Goal: Transaction & Acquisition: Purchase product/service

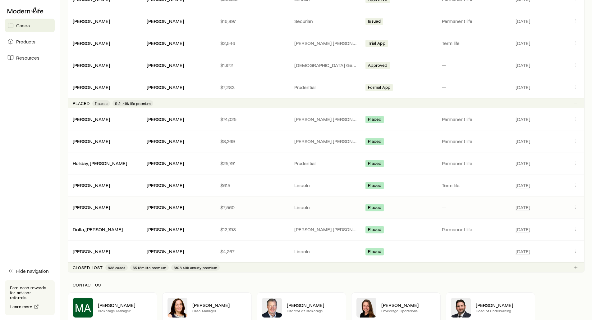
scroll to position [715, 0]
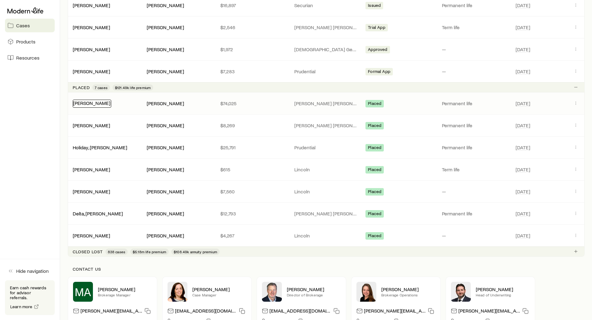
click at [96, 104] on link "[PERSON_NAME]" at bounding box center [91, 103] width 37 height 6
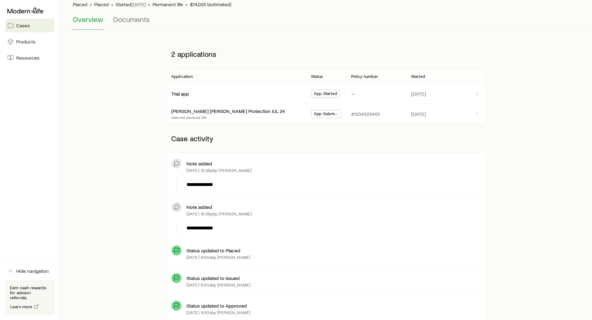
scroll to position [31, 0]
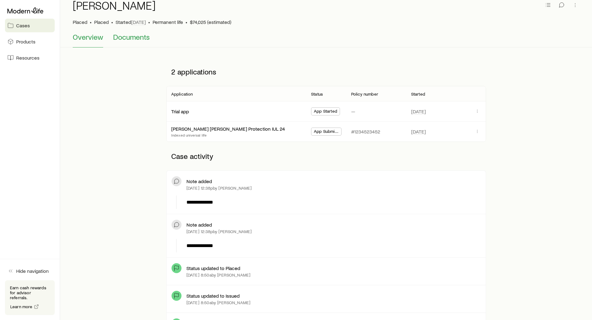
click at [127, 39] on span "Documents" at bounding box center [131, 37] width 37 height 9
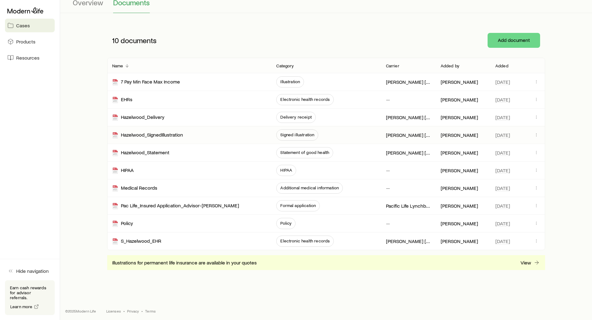
scroll to position [68, 0]
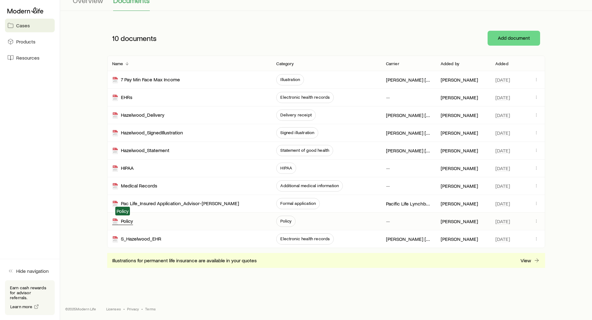
click at [130, 223] on div "Policy" at bounding box center [122, 221] width 21 height 7
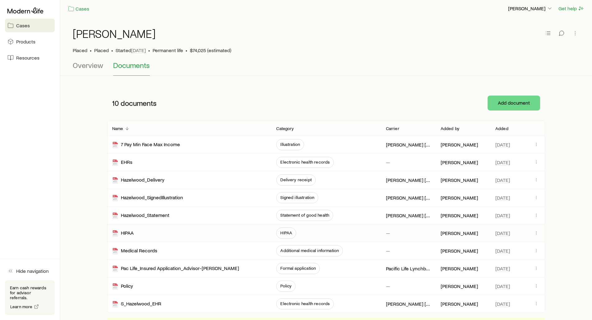
scroll to position [0, 0]
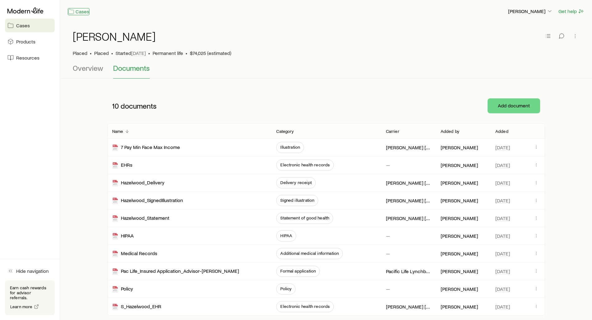
click at [86, 11] on link "Cases" at bounding box center [79, 11] width 22 height 7
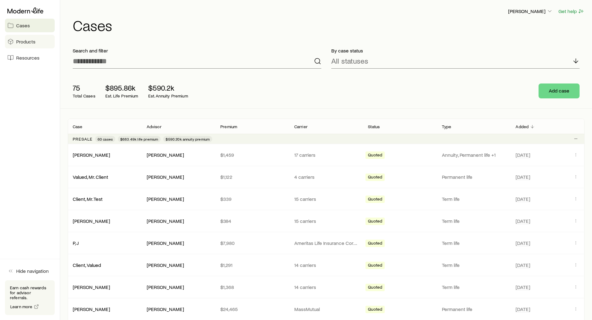
click at [29, 42] on span "Products" at bounding box center [25, 42] width 19 height 6
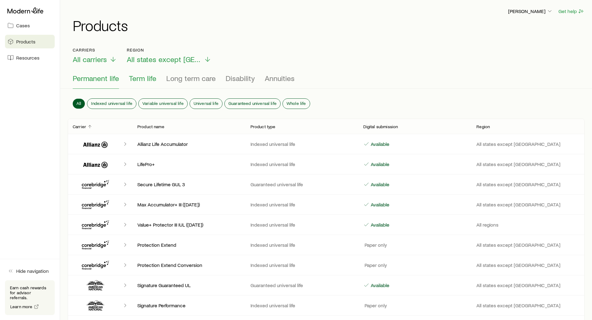
click at [140, 80] on span "Term life" at bounding box center [142, 78] width 27 height 9
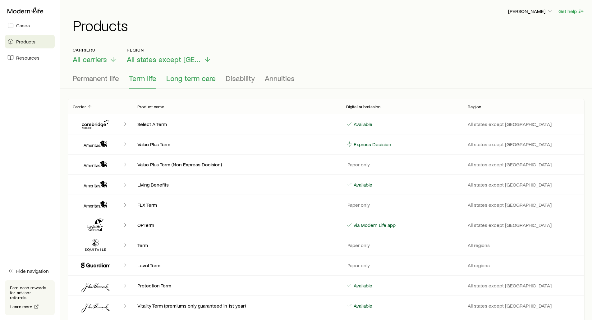
click at [192, 76] on span "Long term care" at bounding box center [190, 78] width 49 height 9
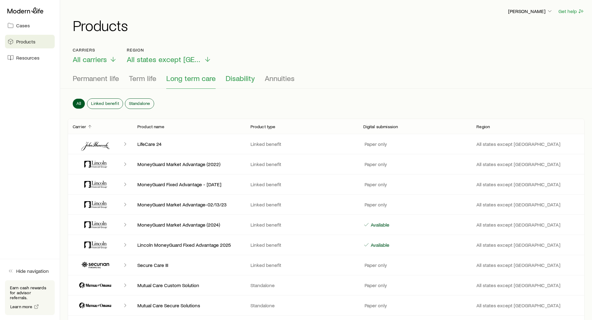
click at [233, 83] on button "Disability" at bounding box center [240, 81] width 29 height 15
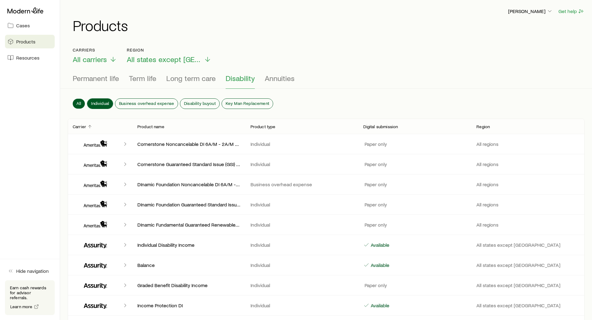
click at [96, 102] on span "Individual" at bounding box center [100, 103] width 18 height 5
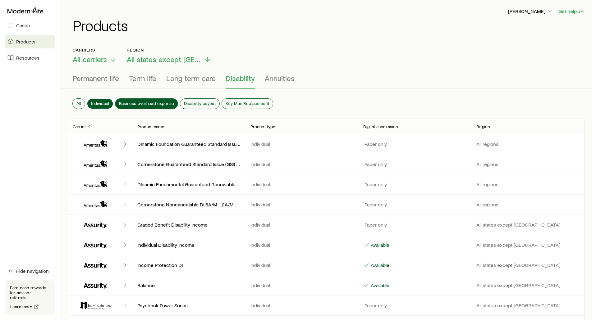
click at [126, 101] on span "Business overhead expense" at bounding box center [146, 103] width 55 height 5
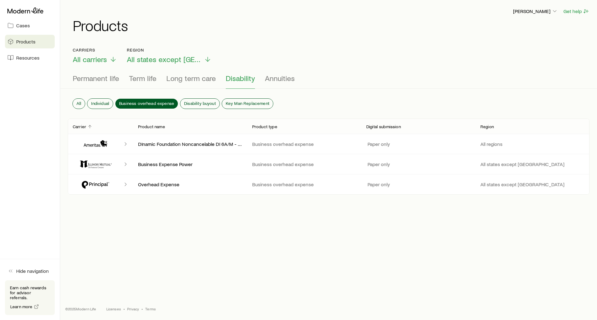
click at [188, 104] on div "All Individual Business overhead expense Disability buyout Key Man Replacement" at bounding box center [328, 104] width 521 height 27
click at [196, 103] on span "Disability buyout" at bounding box center [200, 103] width 32 height 5
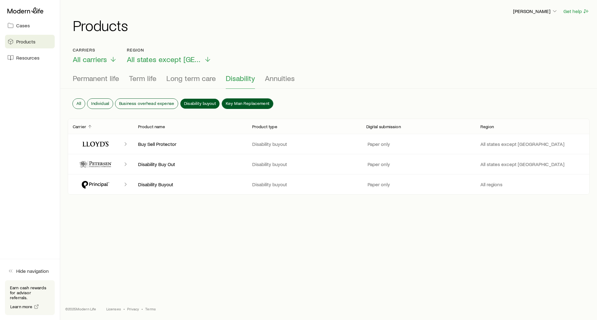
click at [234, 103] on span "Key Man Replacement" at bounding box center [247, 103] width 43 height 5
click at [207, 101] on span "Disability buyout" at bounding box center [200, 103] width 32 height 5
click at [162, 101] on span "Business overhead expense" at bounding box center [146, 103] width 55 height 5
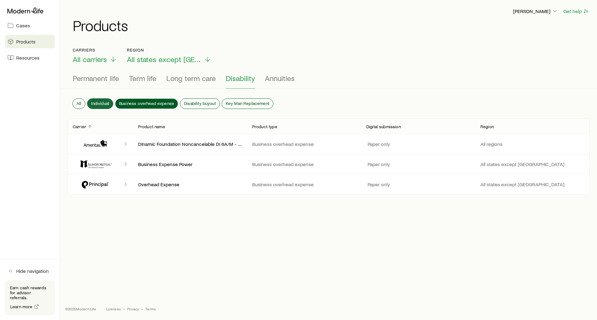
click at [94, 98] on div "All Individual Business overhead expense Disability buyout Key Man Replacement" at bounding box center [328, 104] width 521 height 27
click at [96, 101] on span "Individual" at bounding box center [100, 103] width 18 height 5
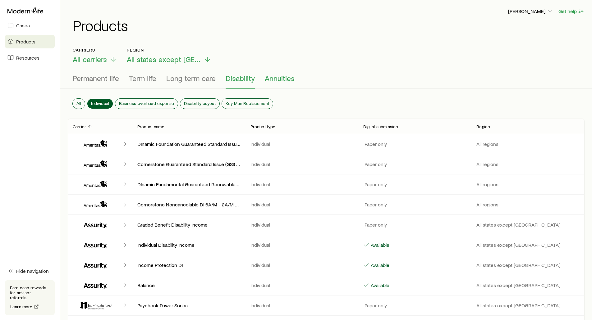
click at [279, 80] on span "Annuities" at bounding box center [280, 78] width 30 height 9
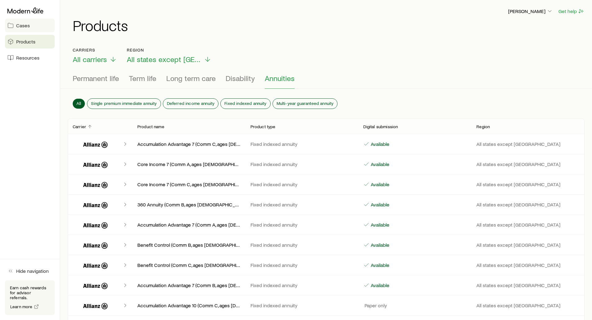
click at [22, 25] on span "Cases" at bounding box center [23, 25] width 14 height 6
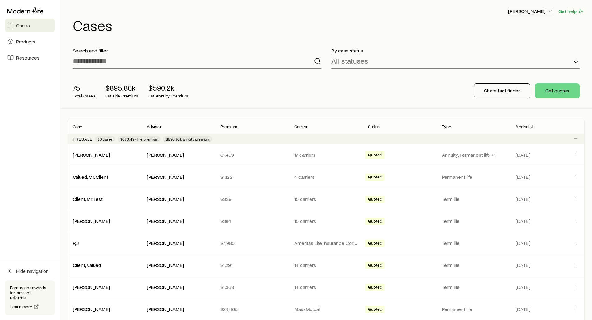
click at [524, 11] on p "[PERSON_NAME]" at bounding box center [530, 11] width 45 height 6
click at [515, 29] on span "Licenses and contracts" at bounding box center [517, 28] width 51 height 6
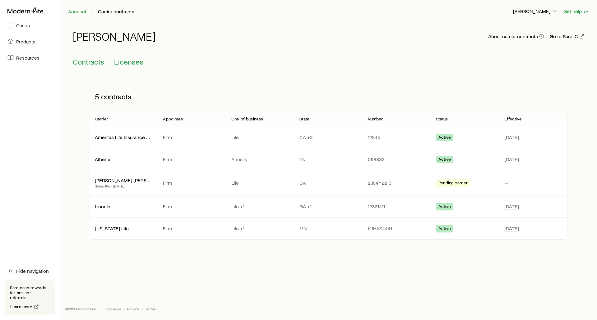
click at [128, 65] on span "Licenses" at bounding box center [128, 61] width 29 height 9
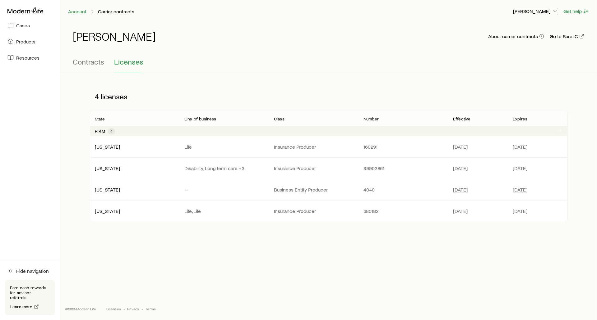
click at [532, 12] on p "[PERSON_NAME]" at bounding box center [535, 11] width 45 height 6
click at [522, 44] on span "Commission schedule" at bounding box center [521, 42] width 48 height 6
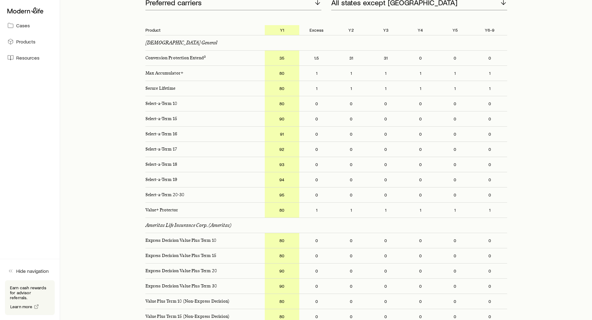
scroll to position [62, 0]
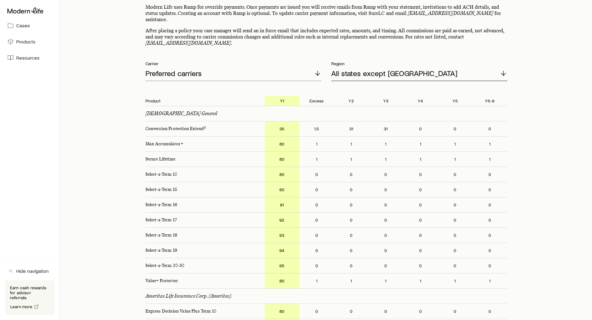
click at [407, 66] on div "All states except [GEOGRAPHIC_DATA]" at bounding box center [419, 73] width 176 height 15
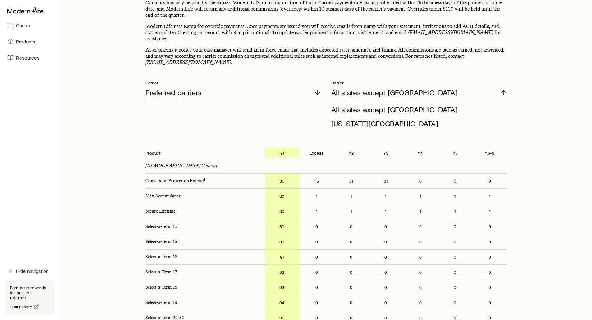
scroll to position [0, 0]
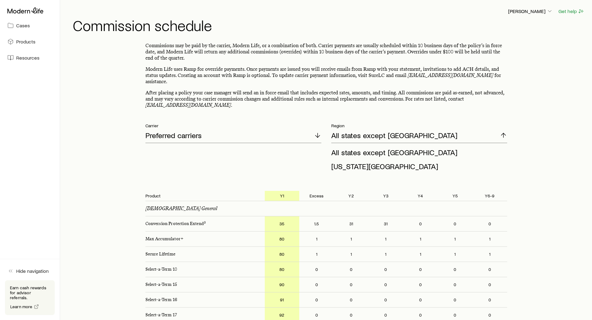
click at [342, 62] on div "Commissions may be paid by the carrier, Modern Life, or a combination of both. …" at bounding box center [326, 76] width 362 height 66
click at [538, 13] on p "[PERSON_NAME]" at bounding box center [530, 11] width 45 height 6
click at [405, 22] on h1 "Commission schedule" at bounding box center [329, 25] width 512 height 15
click at [28, 11] on icon at bounding box center [25, 10] width 36 height 6
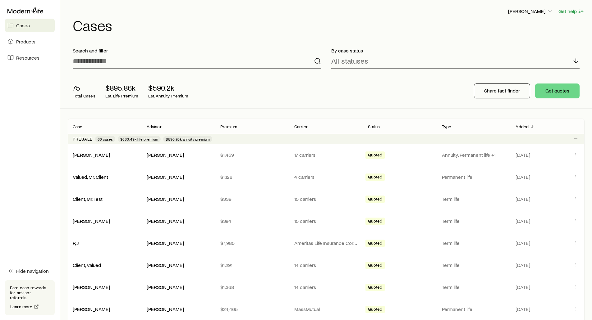
click at [408, 102] on div "75 Total Cases $895.86k Est. Life Premium $590.2k Est. Annuity Premium Share fa…" at bounding box center [326, 91] width 517 height 35
click at [564, 94] on button "Get quotes" at bounding box center [557, 91] width 44 height 15
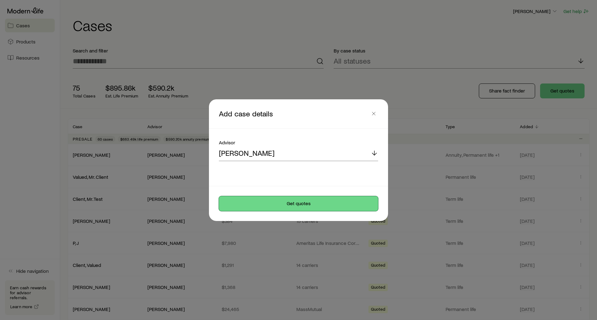
click at [289, 204] on button "Get quotes" at bounding box center [298, 203] width 159 height 15
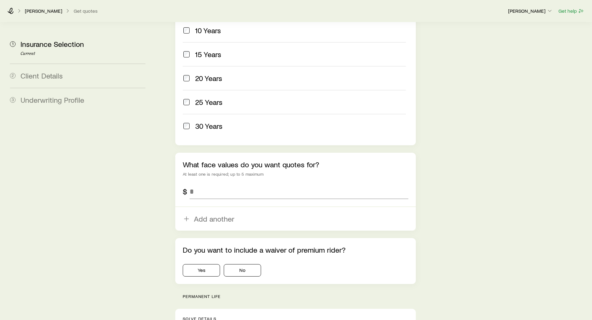
scroll to position [311, 0]
click at [208, 183] on input "tel" at bounding box center [299, 190] width 218 height 15
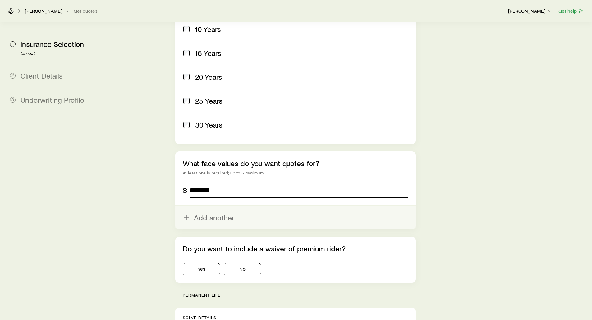
type input "*******"
click at [208, 206] on button "Add another" at bounding box center [295, 218] width 240 height 24
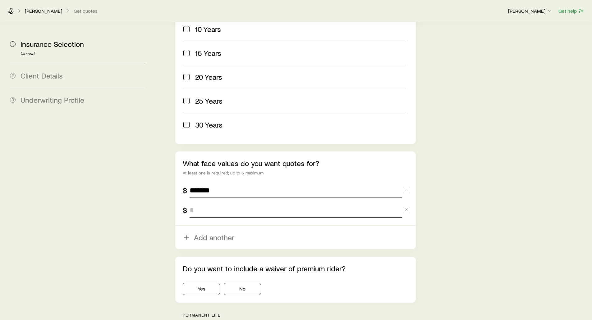
click at [207, 203] on input "tel" at bounding box center [296, 210] width 212 height 15
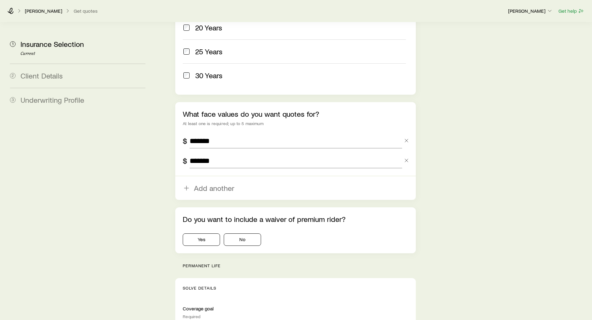
scroll to position [373, 0]
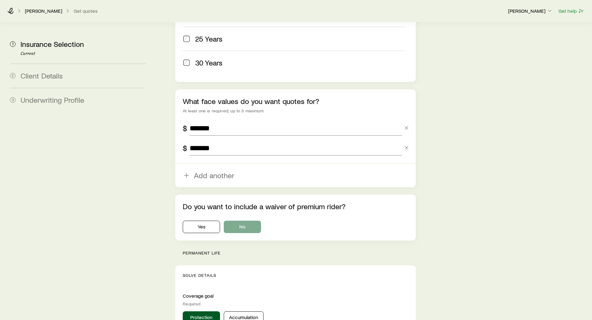
type input "*******"
click at [247, 221] on button "No" at bounding box center [242, 227] width 37 height 12
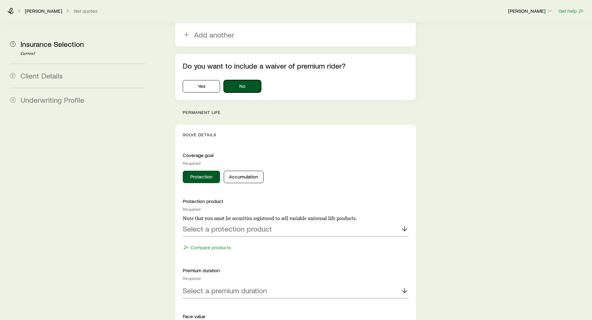
scroll to position [559, 0]
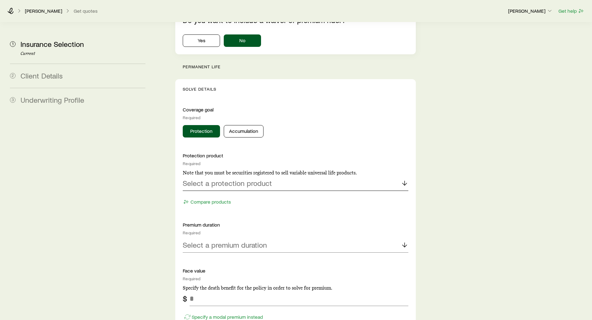
click at [205, 179] on p "Select a protection product" at bounding box center [227, 183] width 89 height 9
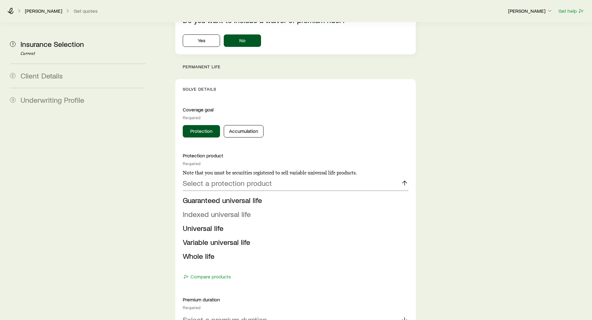
click at [205, 210] on span "Indexed universal life" at bounding box center [217, 214] width 68 height 9
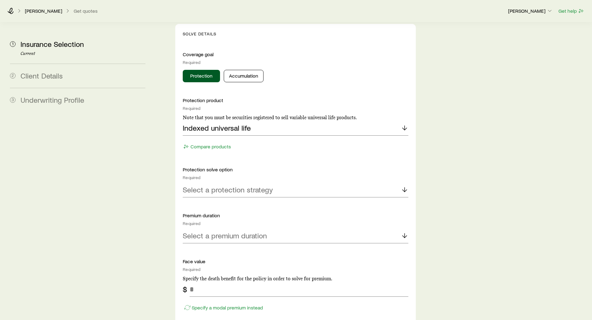
scroll to position [621, 0]
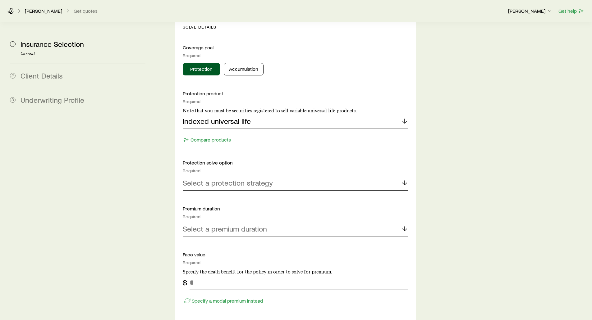
click at [198, 179] on p "Select a protection strategy" at bounding box center [228, 183] width 90 height 9
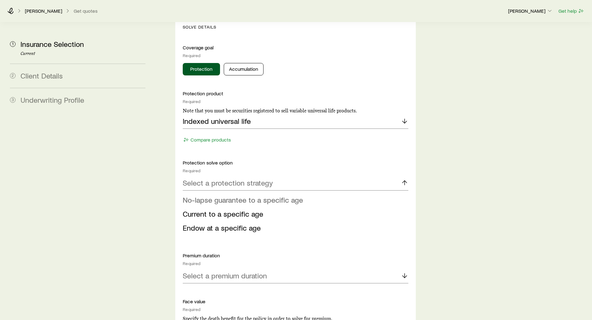
click at [198, 195] on span "No-lapse guarantee to a specific age" at bounding box center [243, 199] width 120 height 9
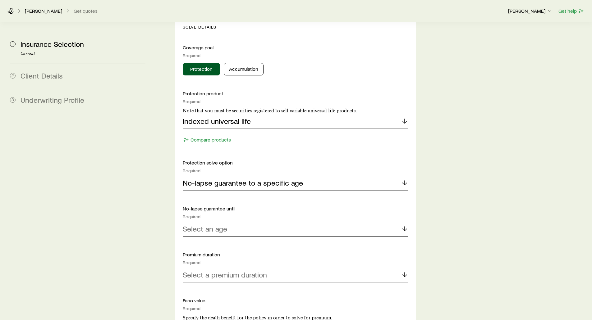
click at [200, 225] on p "Select an age" at bounding box center [205, 229] width 44 height 9
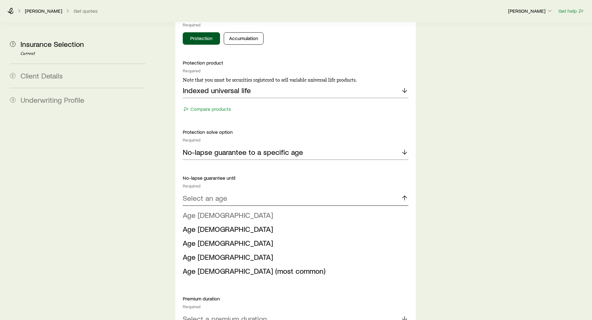
scroll to position [652, 0]
click at [201, 238] on span "Age [DEMOGRAPHIC_DATA]" at bounding box center [228, 242] width 90 height 9
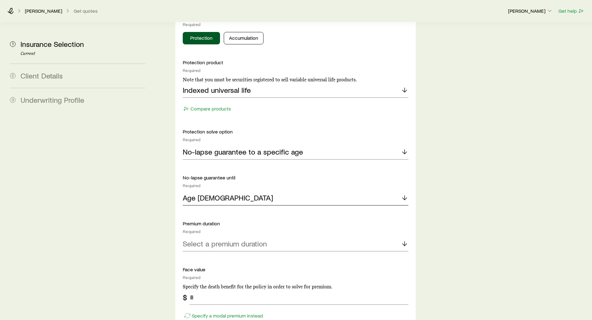
click at [406, 191] on div "Age [DEMOGRAPHIC_DATA]" at bounding box center [295, 198] width 225 height 15
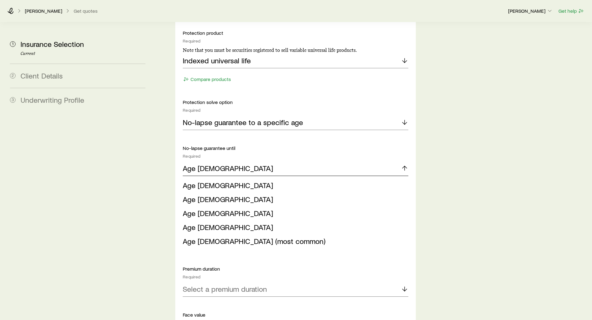
scroll to position [684, 0]
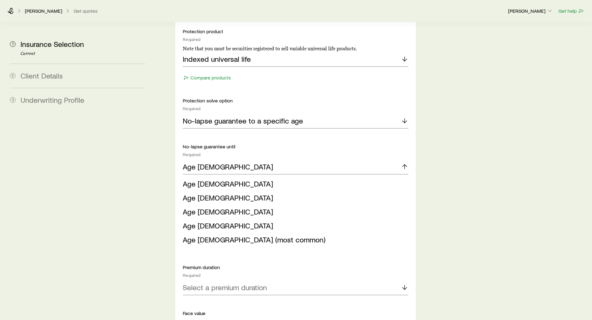
click at [150, 193] on aside "1 Insurance Selection Current 2 Client Details 3 Underwriting Profile" at bounding box center [77, 104] width 145 height 1531
click at [162, 185] on div "Insurance Selection Start by specifying details about any product types you are…" at bounding box center [372, 104] width 429 height 1531
click at [162, 184] on div "Insurance Selection Start by specifying details about any product types you are…" at bounding box center [372, 104] width 429 height 1531
click at [431, 148] on div "Insurance Selection Start by specifying details about any product types you are…" at bounding box center [372, 104] width 429 height 1531
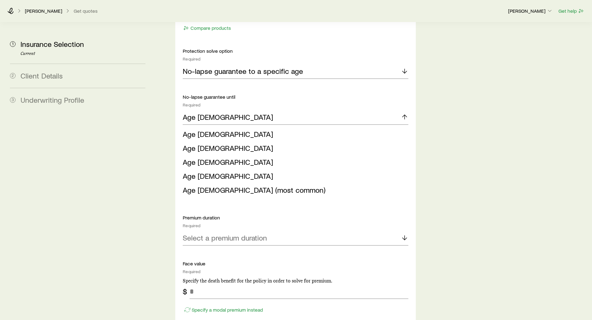
scroll to position [746, 0]
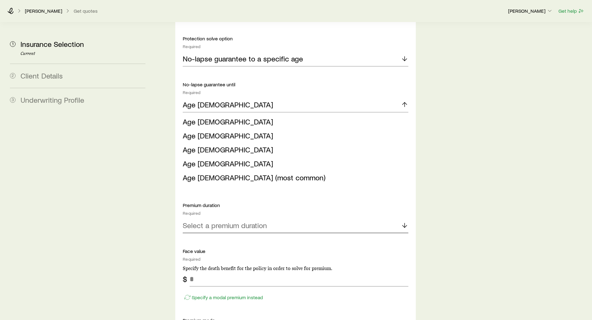
click at [232, 221] on p "Select a premium duration" at bounding box center [225, 225] width 84 height 9
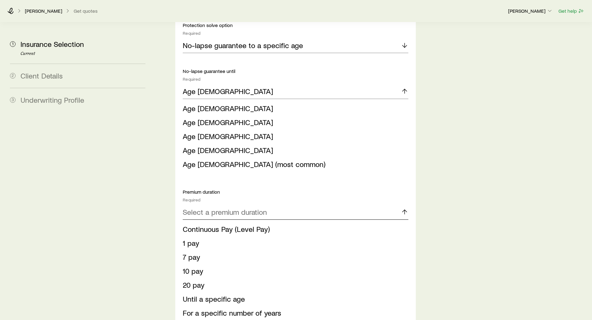
scroll to position [777, 0]
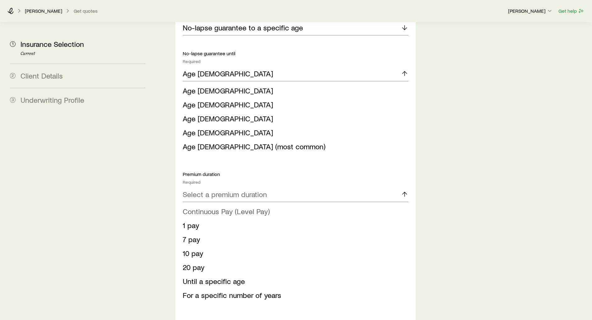
click at [211, 207] on span "Continuous Pay (Level Pay)" at bounding box center [226, 211] width 87 height 9
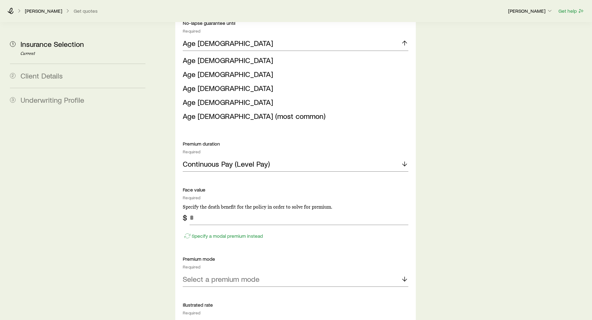
scroll to position [808, 0]
click at [205, 210] on input "tel" at bounding box center [299, 217] width 218 height 15
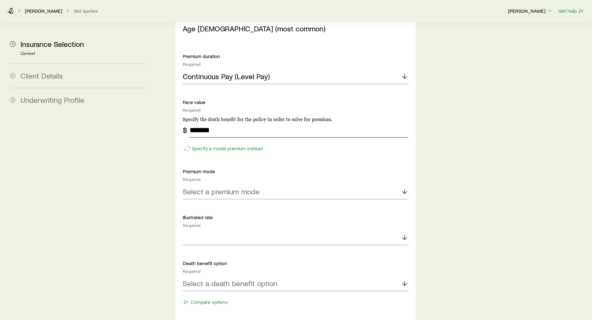
scroll to position [901, 0]
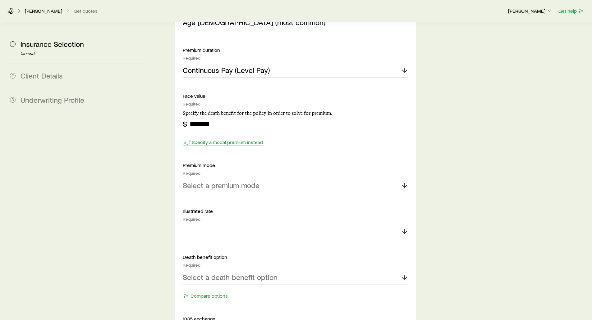
type input "*******"
click at [218, 139] on p "Specify a modal premium instead" at bounding box center [227, 142] width 71 height 6
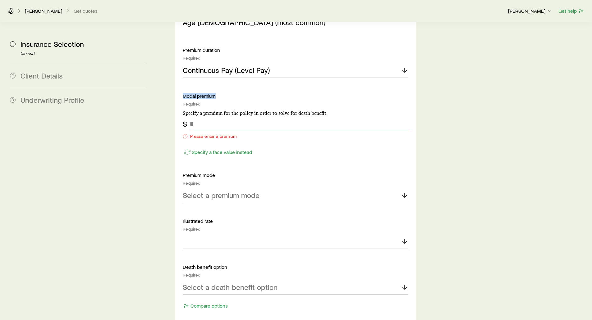
drag, startPoint x: 182, startPoint y: 80, endPoint x: 217, endPoint y: 81, distance: 35.1
click at [217, 81] on div "Solve Details Coverage goal Required Protection Accumulation Protection product…" at bounding box center [295, 112] width 240 height 751
click at [200, 117] on input "tel" at bounding box center [299, 124] width 218 height 15
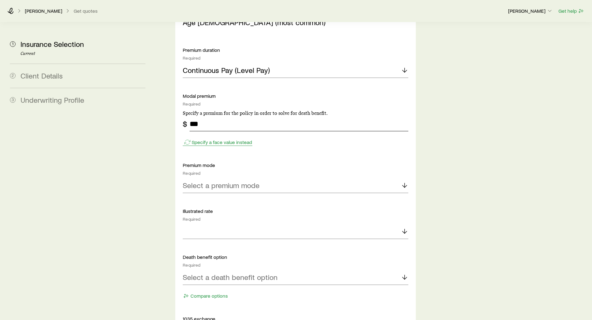
type input "***"
click at [207, 139] on p "Specify a face value instead" at bounding box center [222, 142] width 60 height 6
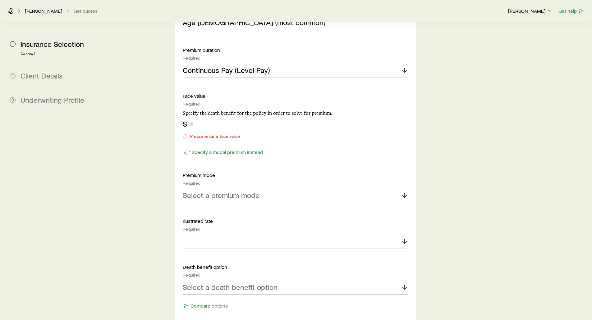
click at [205, 117] on input "tel" at bounding box center [299, 124] width 218 height 15
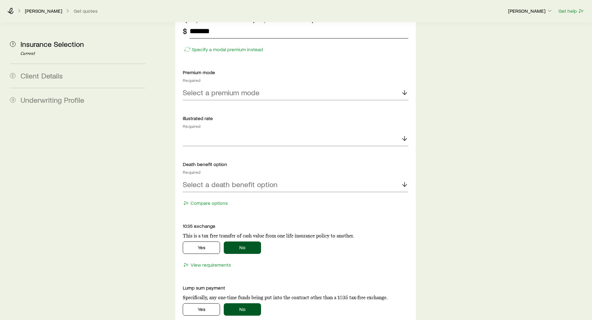
scroll to position [994, 0]
type input "*******"
click at [194, 131] on div at bounding box center [295, 138] width 225 height 15
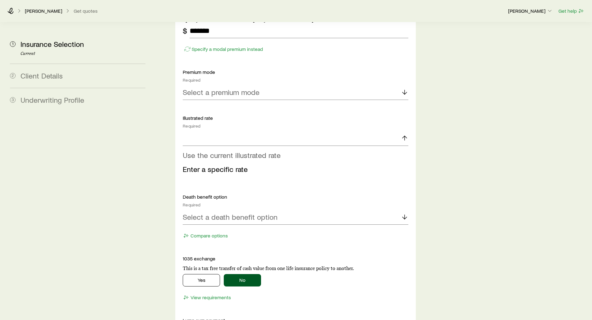
click at [197, 151] on span "Use the current illustrated rate" at bounding box center [232, 155] width 98 height 9
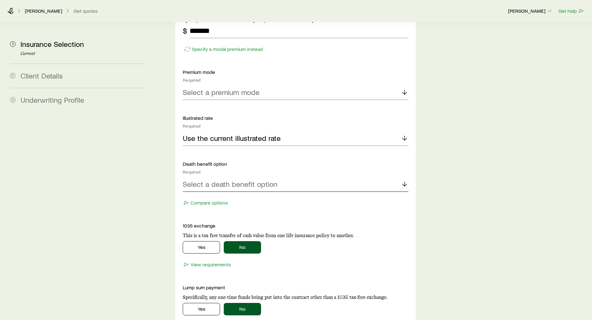
click at [191, 177] on div "Select a death benefit option" at bounding box center [295, 184] width 225 height 15
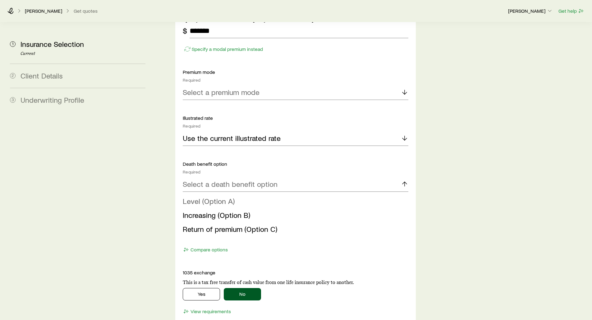
click at [199, 197] on span "Level (Option A)" at bounding box center [209, 201] width 52 height 9
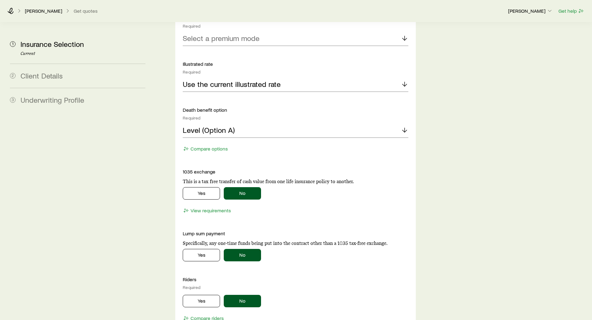
scroll to position [1056, 0]
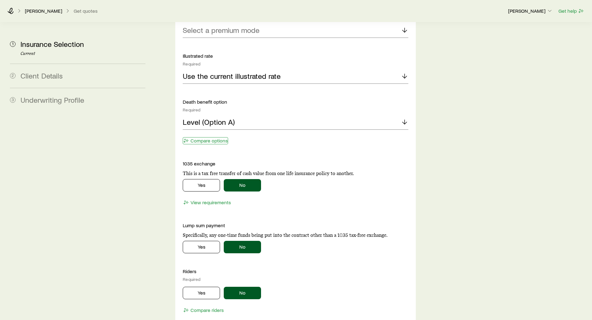
click at [207, 137] on button "Compare options" at bounding box center [205, 140] width 45 height 7
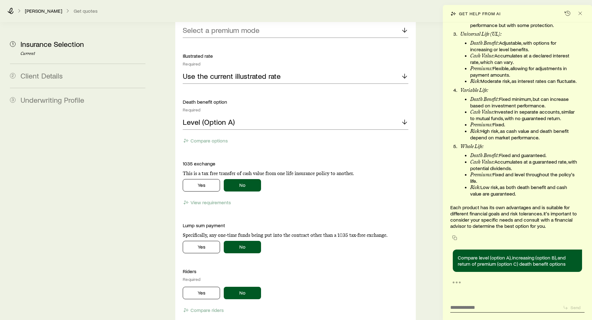
scroll to position [627, 0]
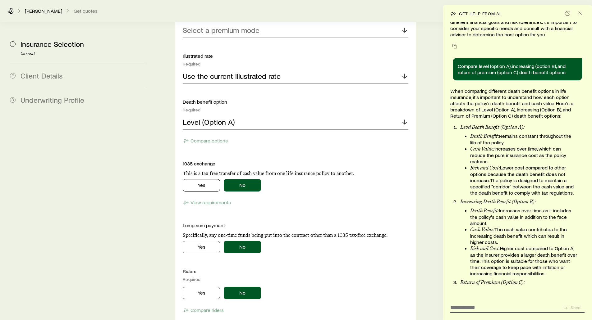
click at [499, 146] on li "Cash Value: Increases over time, which can reduce the pure insurance cost as th…" at bounding box center [523, 155] width 107 height 19
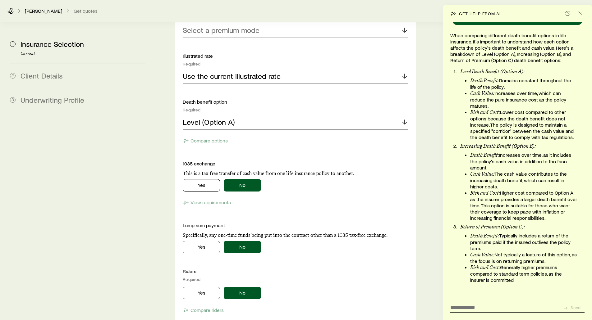
click at [522, 206] on li "Risk and Cost: Higher cost compared to Option A, as the insurer provides a larg…" at bounding box center [523, 205] width 107 height 31
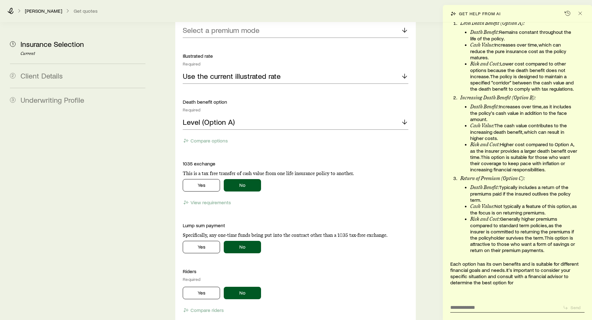
scroll to position [942, 0]
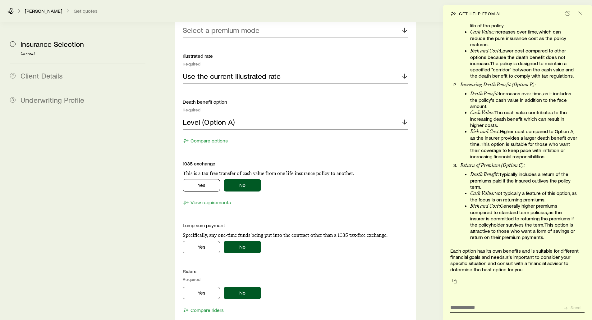
click at [476, 168] on p "Return of Premium (Option C):" at bounding box center [518, 165] width 117 height 7
click at [470, 304] on textarea at bounding box center [504, 306] width 108 height 10
click at [582, 15] on icon "Close" at bounding box center [580, 13] width 6 height 6
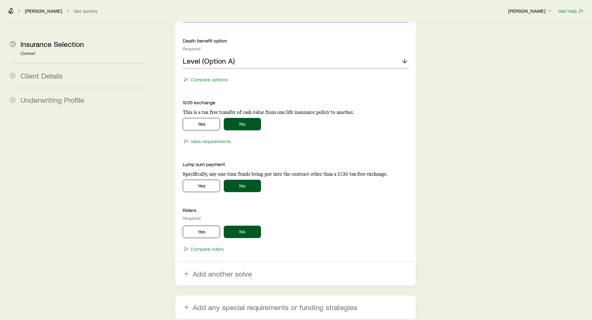
scroll to position [1119, 0]
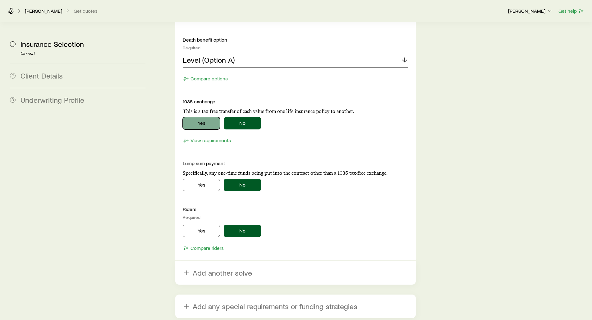
click at [197, 117] on button "Yes" at bounding box center [201, 123] width 37 height 12
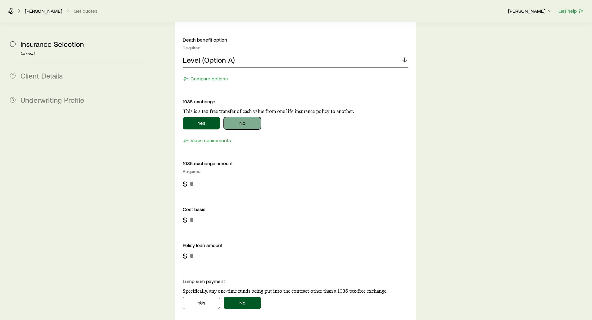
click at [250, 117] on button "No" at bounding box center [242, 123] width 37 height 12
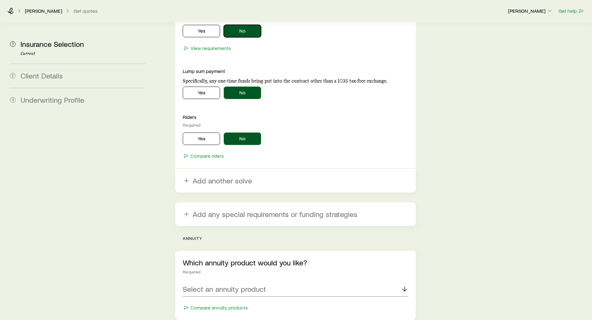
scroll to position [1212, 0]
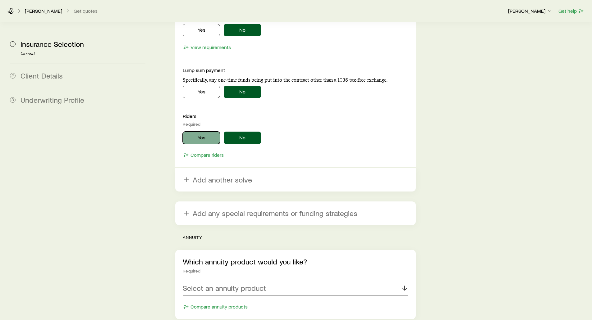
click at [199, 132] on button "Yes" at bounding box center [201, 138] width 37 height 12
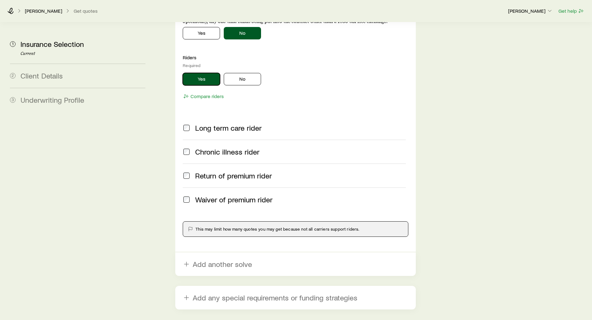
scroll to position [1274, 0]
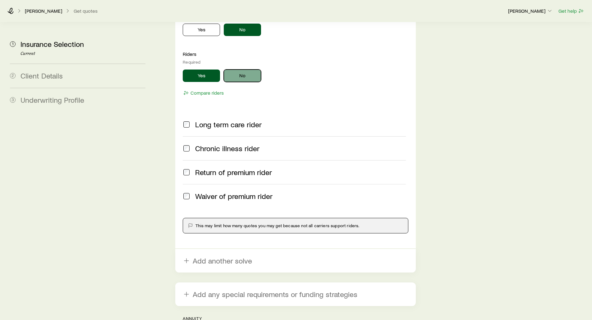
click at [244, 70] on button "No" at bounding box center [242, 76] width 37 height 12
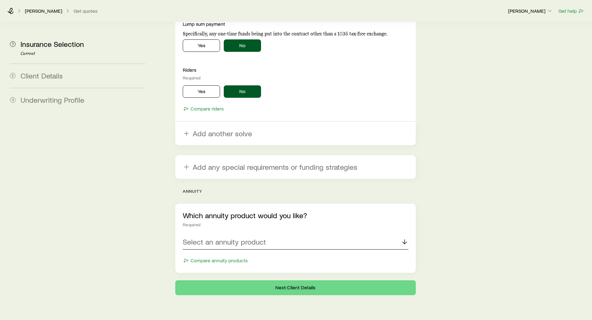
click at [211, 238] on p "Select an annuity product" at bounding box center [224, 242] width 83 height 9
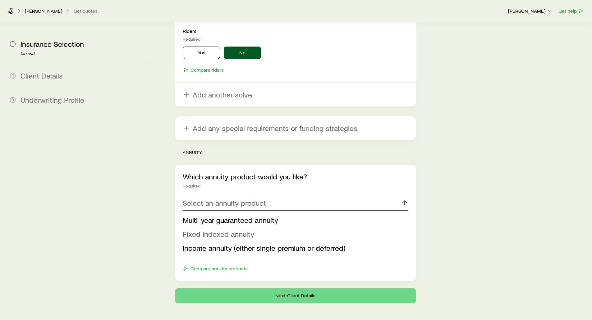
scroll to position [1305, 0]
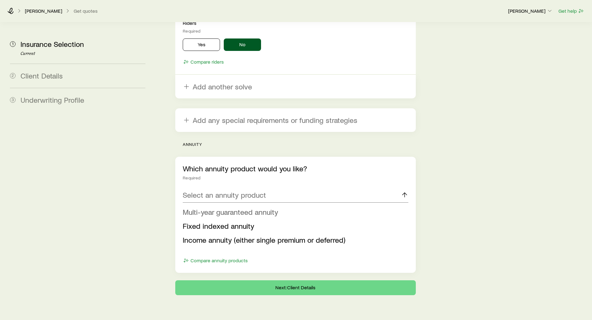
click at [203, 208] on span "Multi-year guaranteed annuity" at bounding box center [230, 212] width 95 height 9
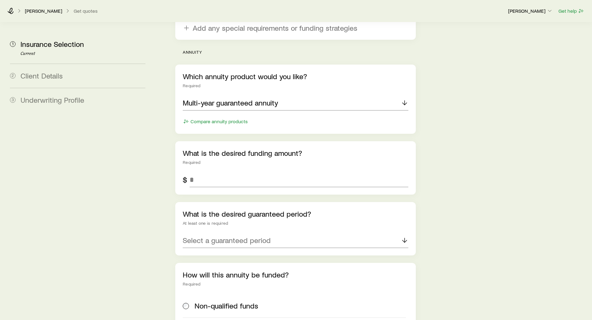
scroll to position [1398, 0]
click at [195, 172] on input "tel" at bounding box center [299, 179] width 218 height 15
type input "*******"
click at [196, 235] on p "Select a guaranteed period" at bounding box center [227, 239] width 88 height 9
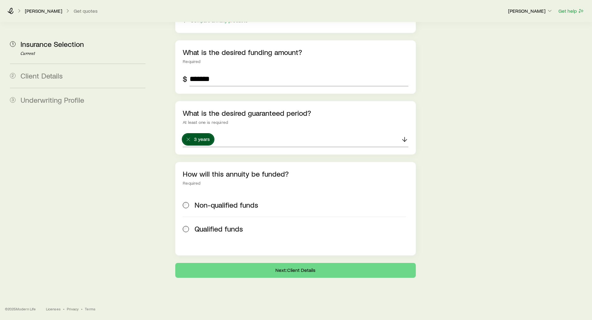
scroll to position [1481, 0]
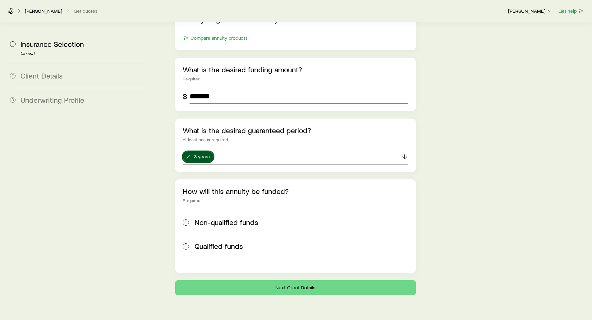
click at [227, 218] on span "Non-qualified funds" at bounding box center [227, 222] width 64 height 9
click at [277, 281] on button "Next: Client Details" at bounding box center [295, 288] width 240 height 15
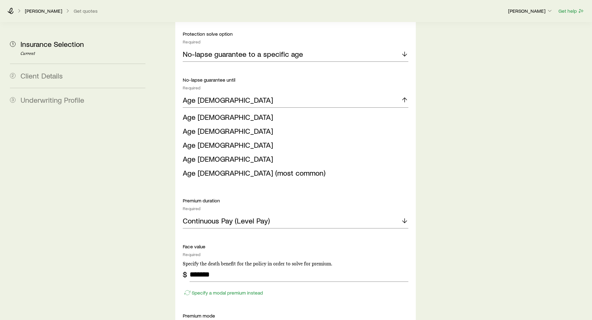
scroll to position [777, 0]
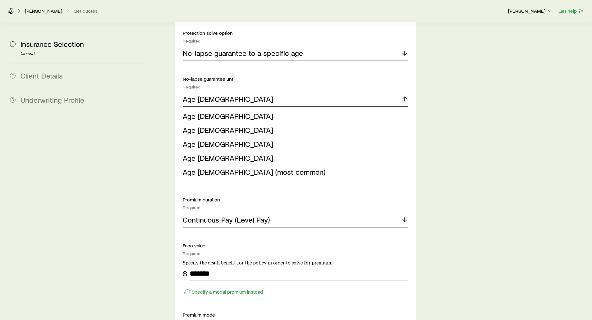
click at [204, 95] on p "Age [DEMOGRAPHIC_DATA]" at bounding box center [228, 99] width 90 height 9
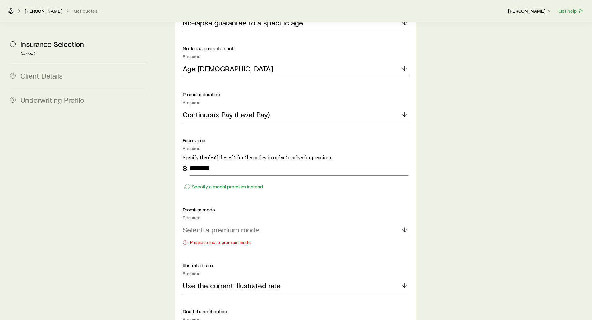
scroll to position [808, 0]
click at [206, 225] on p "Select a premium mode" at bounding box center [221, 229] width 77 height 9
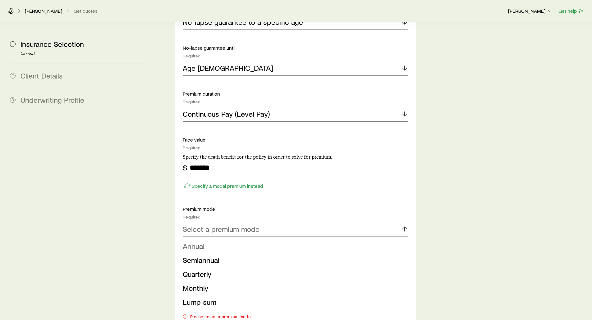
click at [192, 242] on span "Annual" at bounding box center [194, 246] width 22 height 9
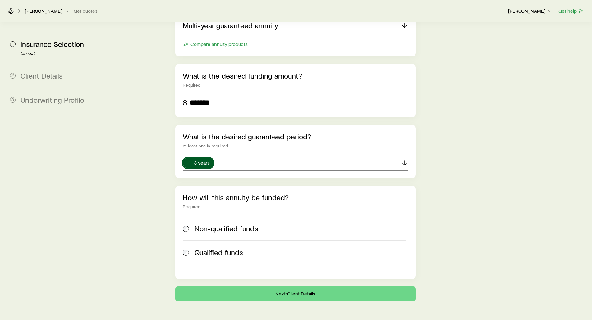
scroll to position [1431, 0]
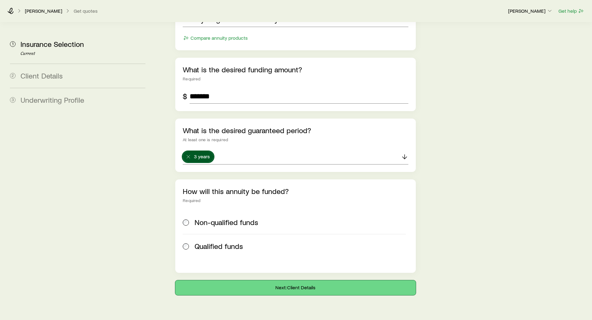
click at [259, 281] on button "Next: Client Details" at bounding box center [295, 288] width 240 height 15
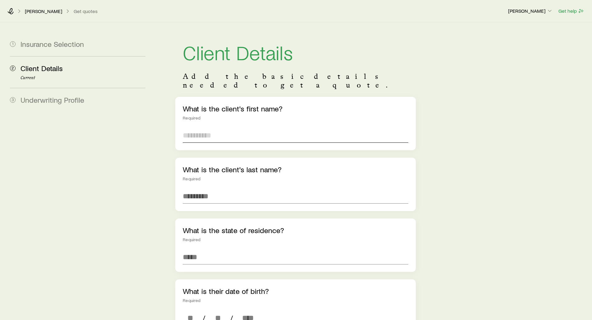
click at [200, 128] on input "text" at bounding box center [295, 135] width 225 height 15
type input "*****"
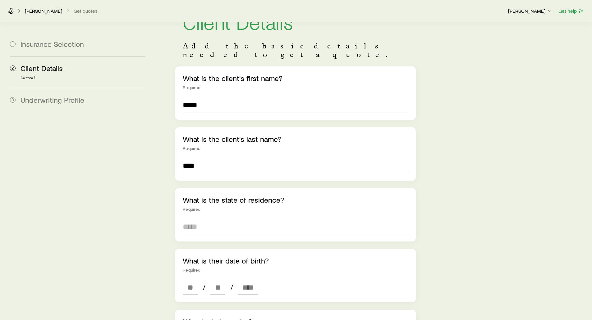
scroll to position [31, 0]
type input "****"
click at [204, 219] on input at bounding box center [295, 226] width 225 height 15
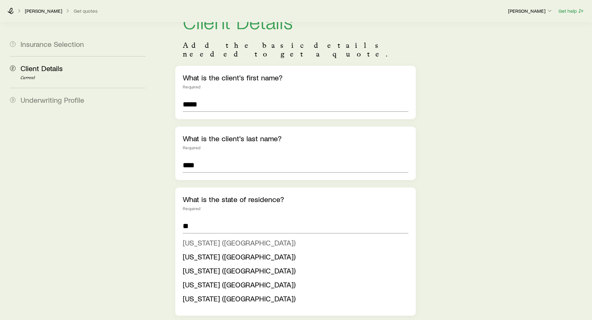
click at [196, 238] on span "[US_STATE] ([GEOGRAPHIC_DATA])" at bounding box center [239, 242] width 113 height 9
type input "**********"
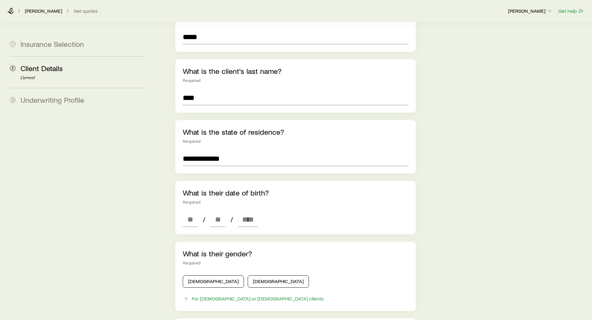
scroll to position [124, 0]
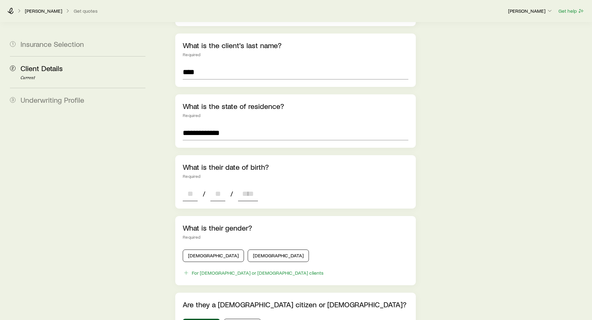
click at [186, 188] on input at bounding box center [190, 193] width 15 height 15
type input "**"
type input "****"
type input "*"
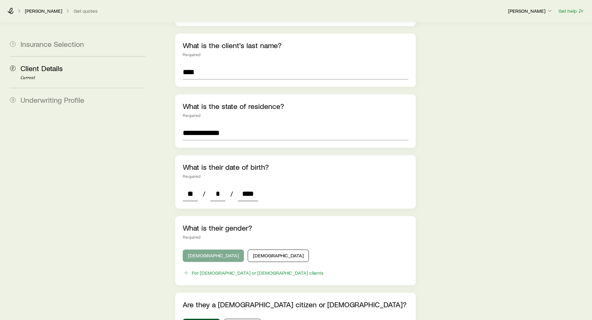
type input "****"
click at [192, 250] on button "[DEMOGRAPHIC_DATA]" at bounding box center [213, 256] width 61 height 12
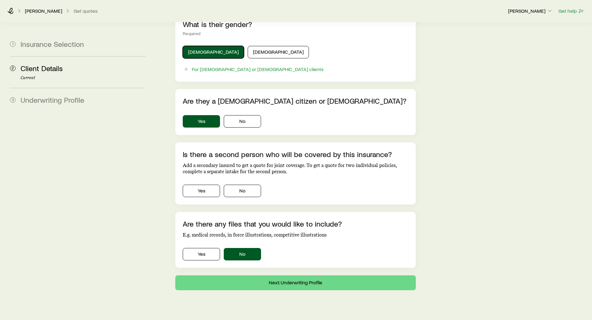
scroll to position [332, 0]
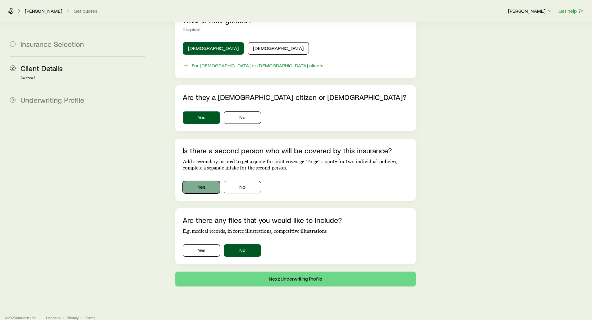
click at [197, 181] on button "Yes" at bounding box center [201, 187] width 37 height 12
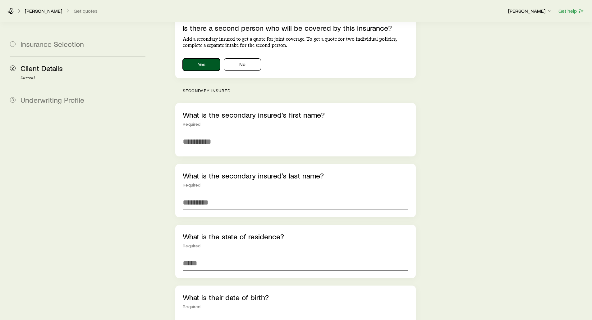
scroll to position [456, 0]
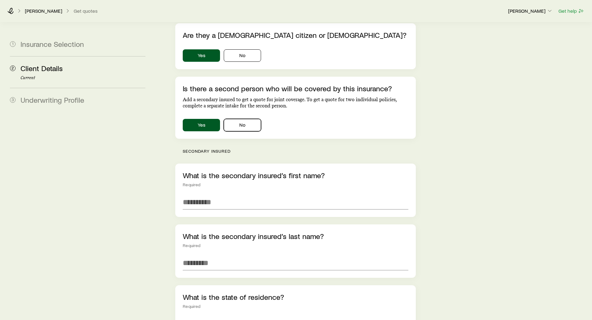
click at [241, 119] on button "No" at bounding box center [242, 125] width 37 height 12
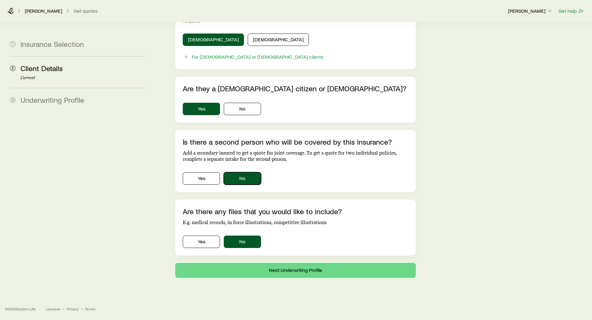
scroll to position [332, 0]
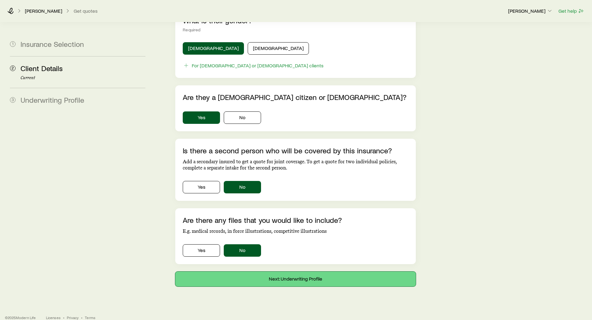
click at [302, 273] on button "Next: Underwriting Profile" at bounding box center [295, 279] width 240 height 15
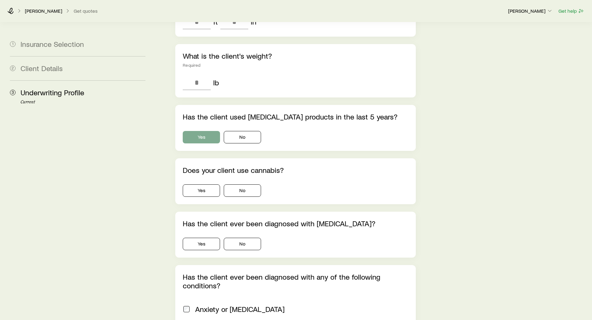
scroll to position [249, 0]
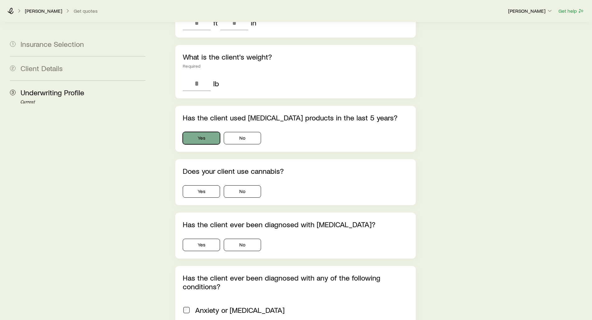
click at [198, 132] on button "Yes" at bounding box center [201, 138] width 37 height 12
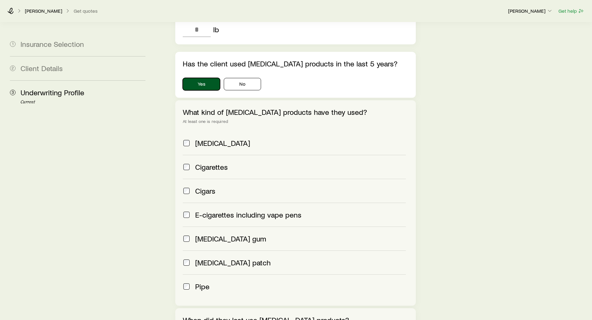
scroll to position [311, 0]
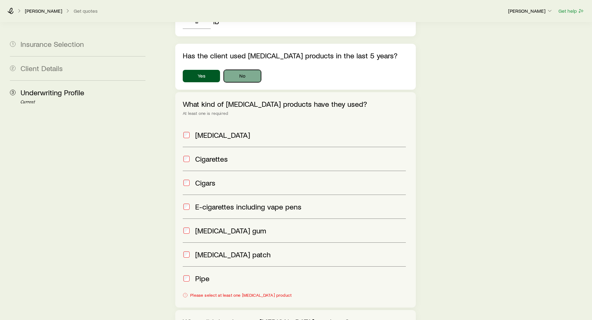
click at [238, 70] on button "No" at bounding box center [242, 76] width 37 height 12
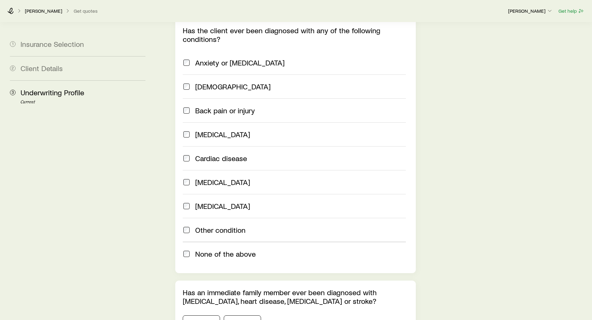
scroll to position [497, 0]
click at [150, 155] on aside "1 Insurance Selection 2 Client Details 3 Underwriting Profile Current" at bounding box center [77, 61] width 145 height 1073
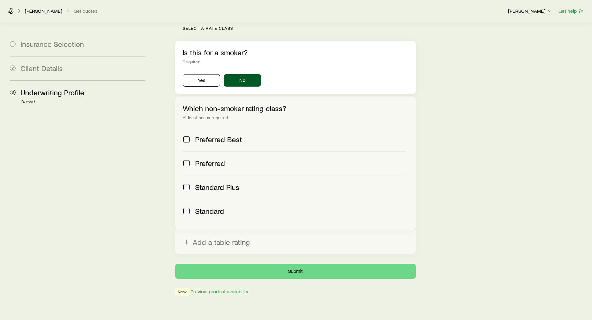
scroll to position [193, 0]
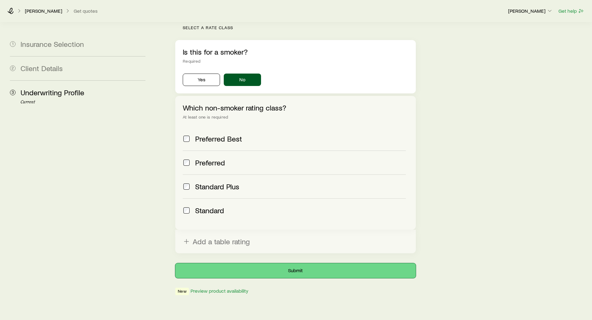
click at [303, 263] on button "Submit" at bounding box center [295, 270] width 240 height 15
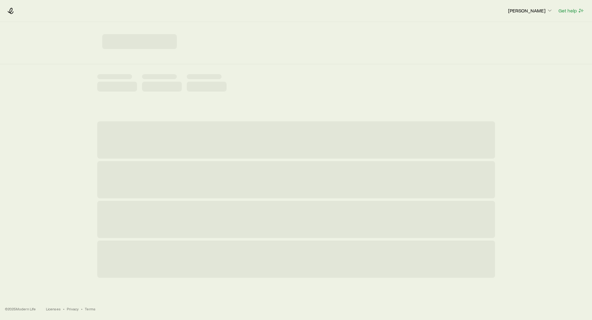
scroll to position [0, 0]
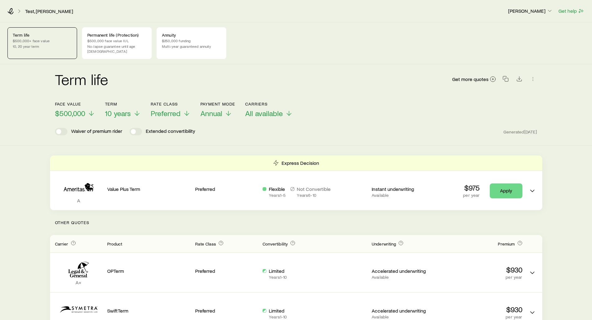
click at [67, 43] on div "Term life $500,000+ face value 10, 20 year term" at bounding box center [42, 43] width 70 height 32
click at [104, 42] on p "$500,000 face value IUL" at bounding box center [116, 40] width 59 height 5
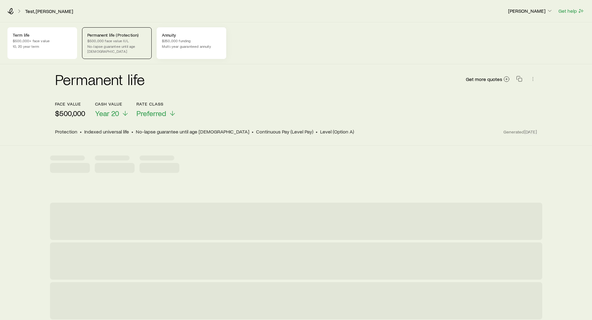
click at [180, 42] on p "$250,000 funding" at bounding box center [191, 40] width 59 height 5
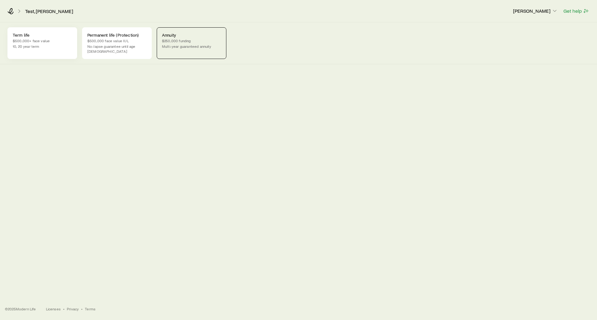
click at [54, 42] on p "$500,000+ face value" at bounding box center [42, 40] width 59 height 5
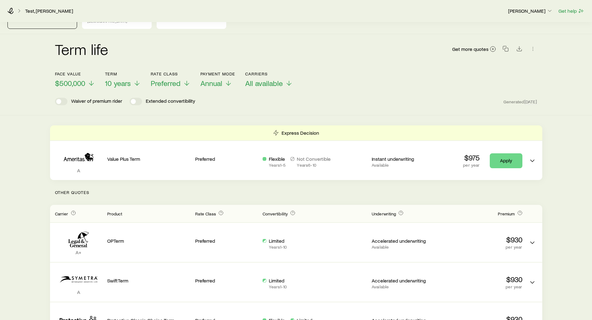
scroll to position [31, 0]
click at [61, 78] on span "$500,000" at bounding box center [70, 82] width 30 height 9
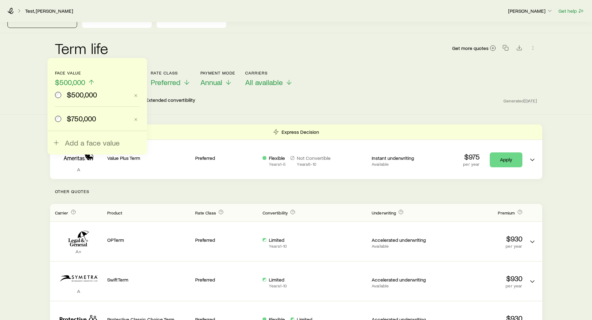
click at [132, 42] on div "Term life Get more quotes" at bounding box center [296, 52] width 482 height 22
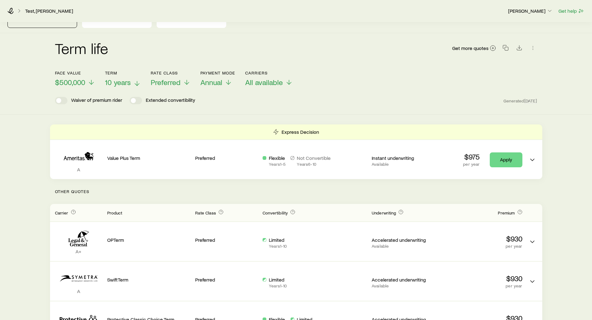
click at [122, 78] on span "10 years" at bounding box center [118, 82] width 26 height 9
click at [74, 78] on span "$500,000" at bounding box center [70, 82] width 30 height 9
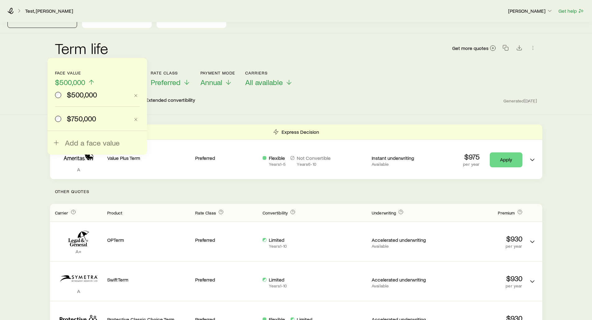
click at [144, 44] on div "Term life Get more quotes" at bounding box center [296, 52] width 482 height 22
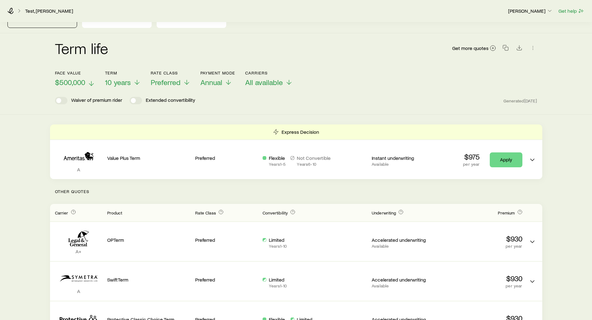
click at [69, 78] on span "$500,000" at bounding box center [70, 82] width 30 height 9
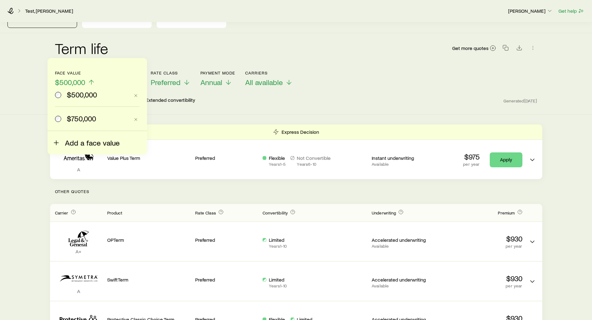
click at [85, 144] on span "Add a face value" at bounding box center [92, 143] width 55 height 9
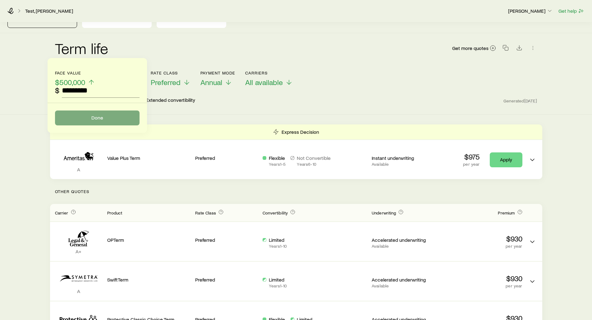
type input "*********"
click at [90, 119] on button "Done" at bounding box center [97, 118] width 85 height 15
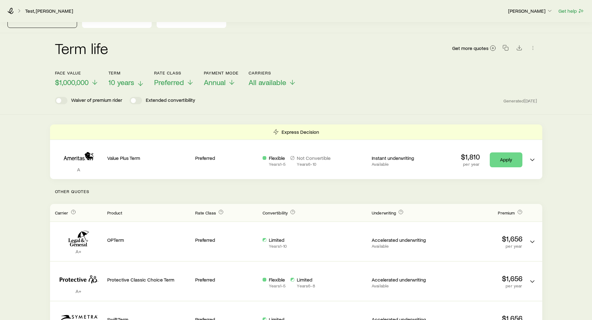
click at [129, 78] on span "10 years" at bounding box center [121, 82] width 26 height 9
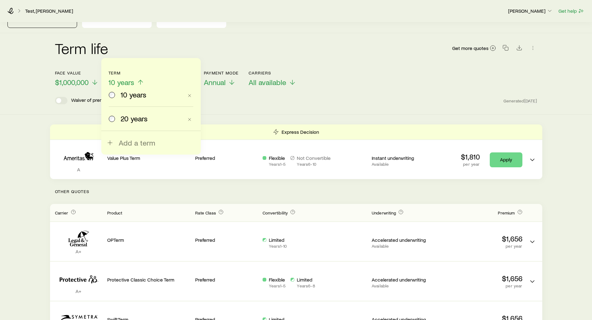
click at [125, 118] on span "20 years" at bounding box center [134, 118] width 27 height 9
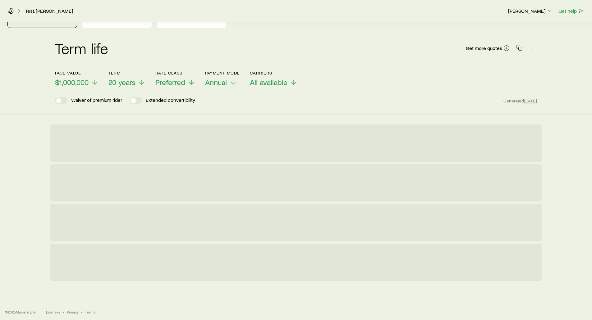
scroll to position [29, 0]
click at [130, 81] on span "20 years" at bounding box center [121, 84] width 27 height 9
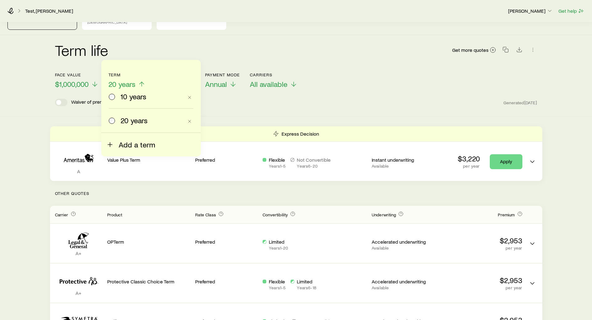
click at [121, 143] on span "Add a term" at bounding box center [137, 144] width 36 height 9
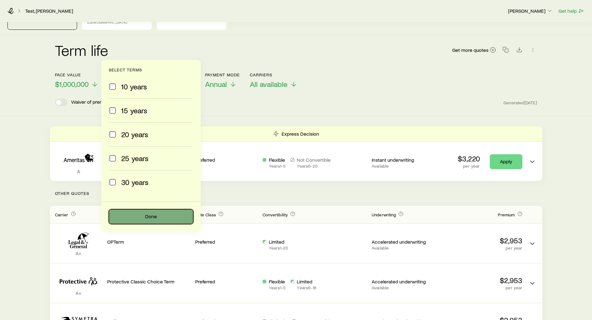
click at [135, 217] on button "Done" at bounding box center [151, 216] width 85 height 15
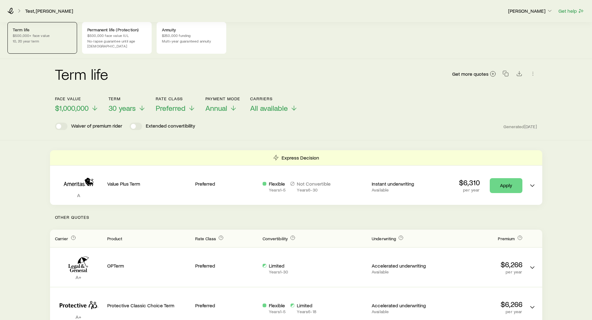
scroll to position [0, 0]
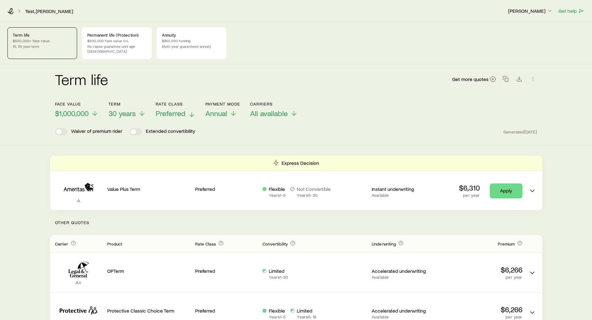
click at [179, 109] on span "Preferred" at bounding box center [171, 113] width 30 height 9
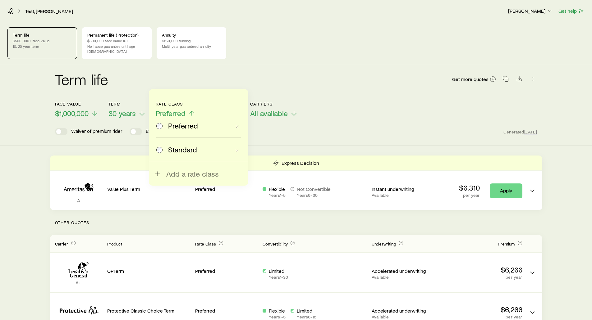
click at [296, 72] on div "Term life Get more quotes" at bounding box center [296, 83] width 482 height 22
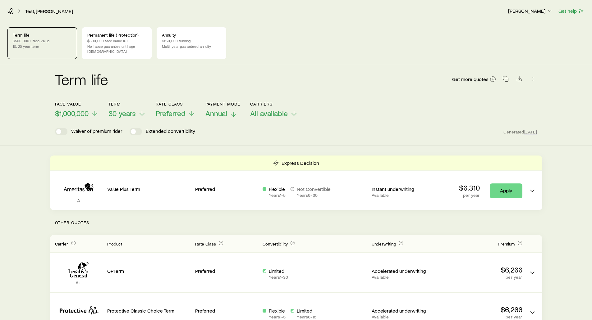
click at [218, 109] on span "Annual" at bounding box center [216, 113] width 22 height 9
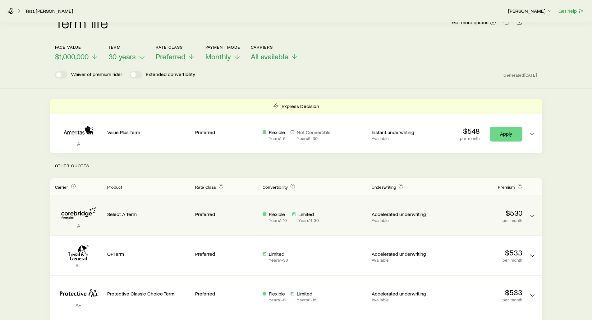
scroll to position [74, 0]
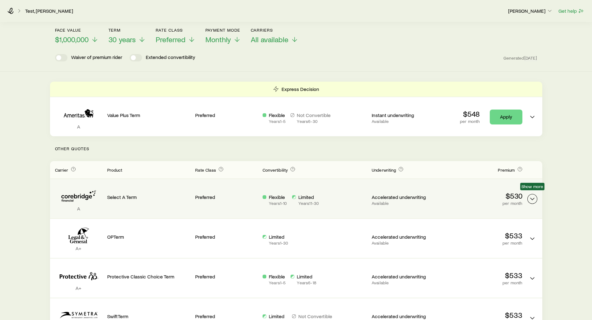
click at [533, 195] on icon "Term quotes" at bounding box center [532, 198] width 7 height 7
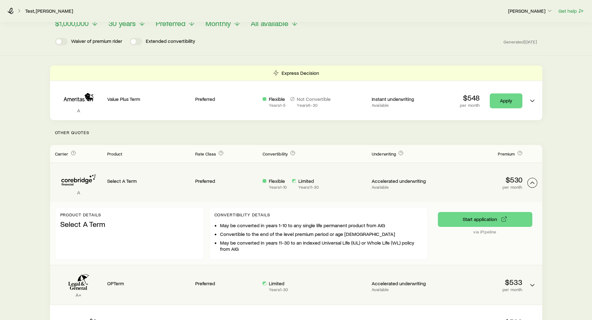
scroll to position [136, 0]
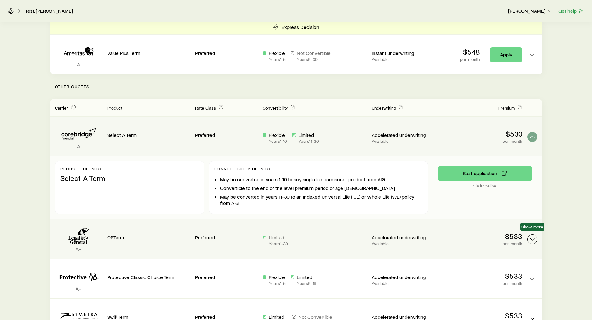
click at [531, 239] on polyline "Term quotes" at bounding box center [532, 240] width 4 height 2
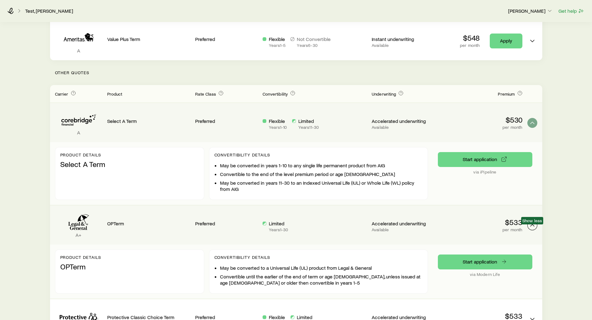
scroll to position [198, 0]
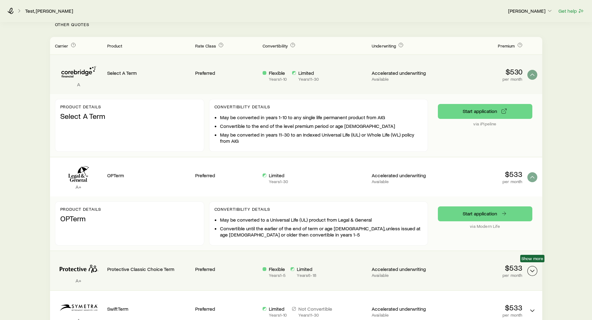
click at [531, 270] on polyline "Term quotes" at bounding box center [532, 271] width 4 height 2
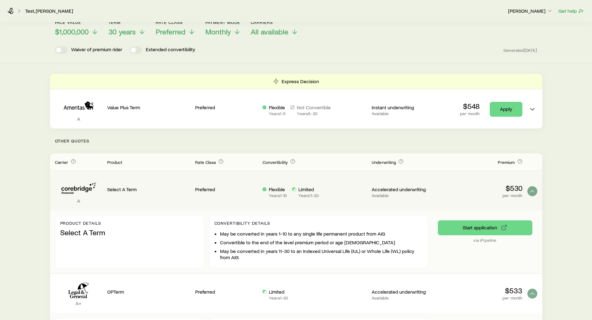
scroll to position [74, 0]
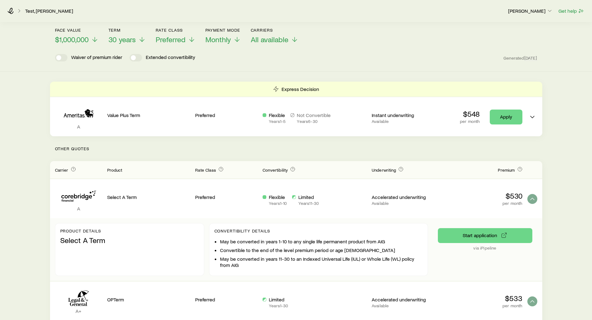
click at [445, 46] on header "Face value $1,000,000 Term 30 years Rate Class Preferred Payment Mode Monthly C…" at bounding box center [296, 45] width 482 height 34
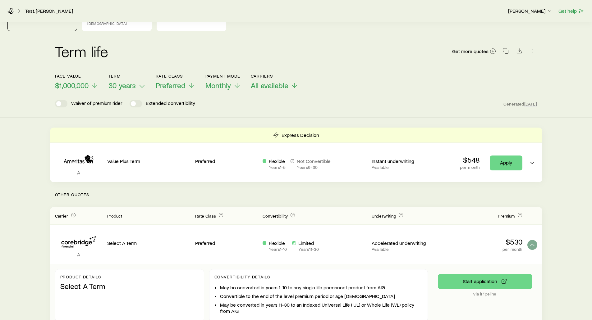
scroll to position [12, 0]
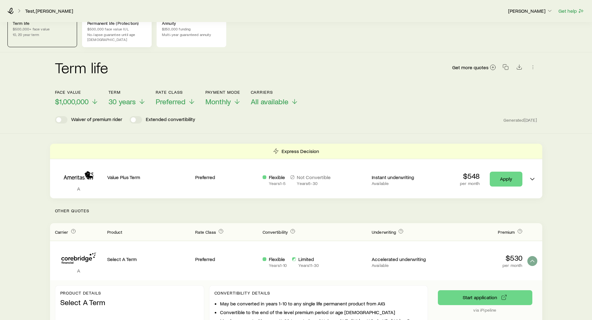
click at [114, 36] on p "No-lapse guarantee until age [DEMOGRAPHIC_DATA]" at bounding box center [116, 37] width 59 height 10
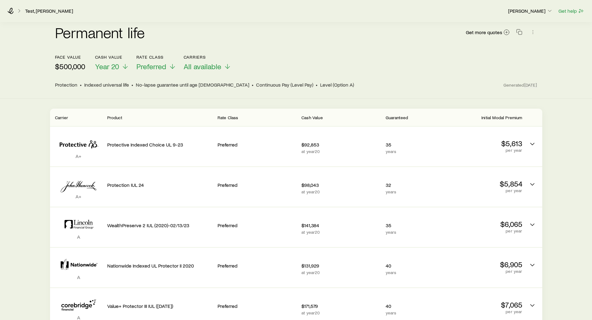
scroll to position [62, 0]
click at [150, 65] on span "Preferred" at bounding box center [151, 67] width 30 height 9
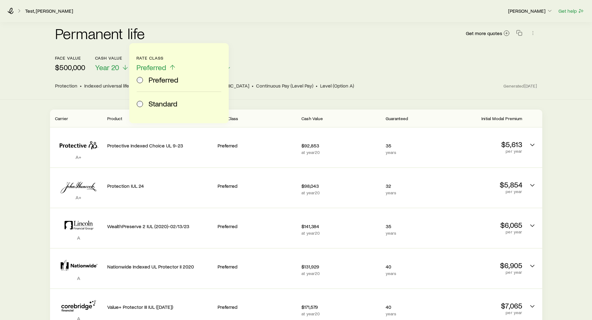
click at [304, 56] on div "face value $500,000 Cash Value Year 20 Rate Class Preferred Preferred Standard …" at bounding box center [296, 64] width 482 height 16
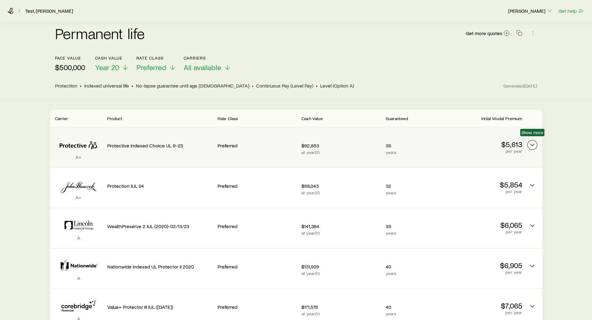
click at [531, 141] on icon "Permanent quotes" at bounding box center [532, 144] width 7 height 7
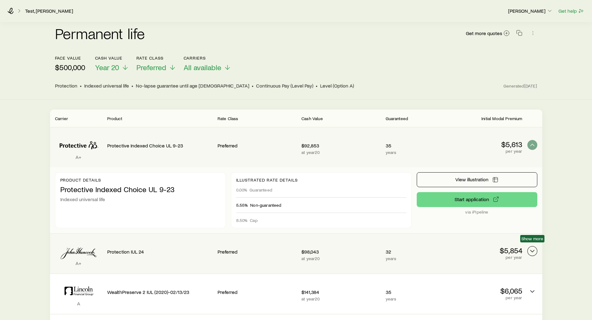
click at [533, 250] on polyline "Permanent quotes" at bounding box center [532, 251] width 4 height 2
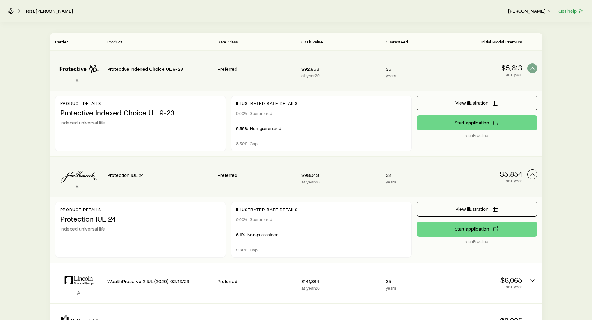
scroll to position [186, 0]
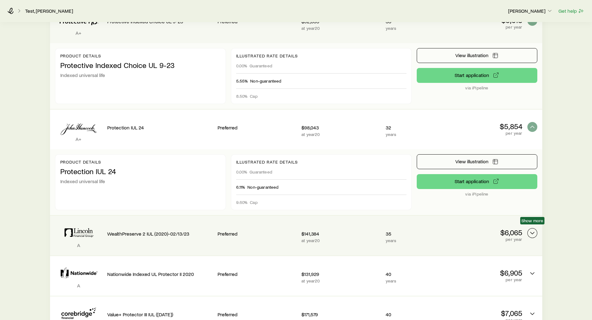
click at [532, 231] on icon "Permanent quotes" at bounding box center [532, 233] width 7 height 7
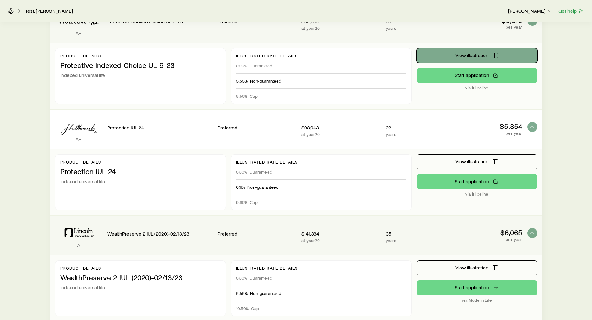
click at [453, 53] on button "View illustration" at bounding box center [477, 55] width 121 height 15
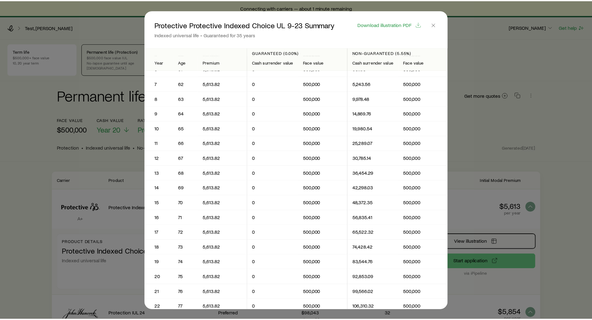
scroll to position [0, 0]
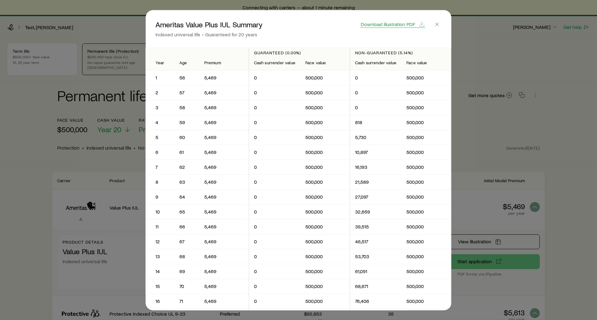
click at [392, 24] on span "Download illustration PDF" at bounding box center [387, 23] width 54 height 5
click at [435, 26] on icon "button" at bounding box center [437, 24] width 6 height 6
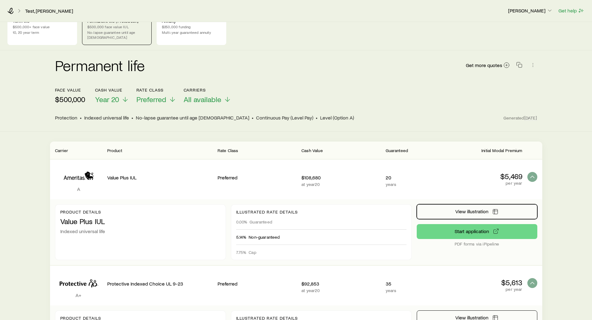
scroll to position [31, 0]
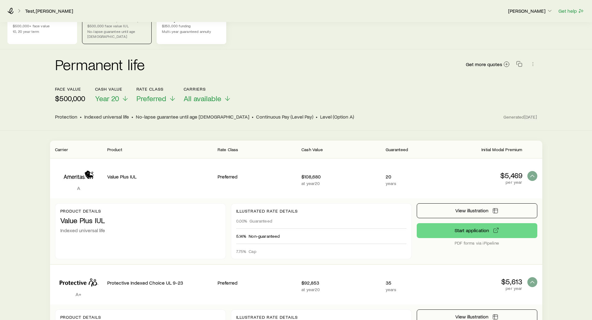
click at [185, 31] on p "Multi-year guaranteed annuity" at bounding box center [191, 31] width 59 height 5
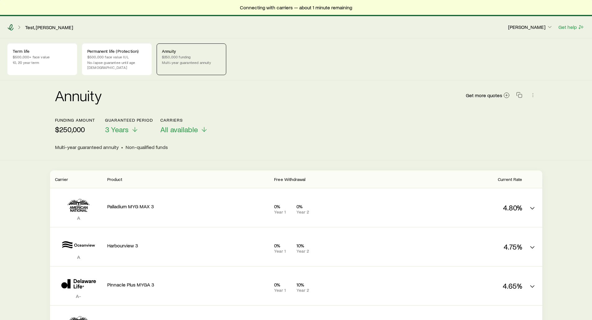
click at [9, 27] on icon at bounding box center [10, 27] width 6 height 6
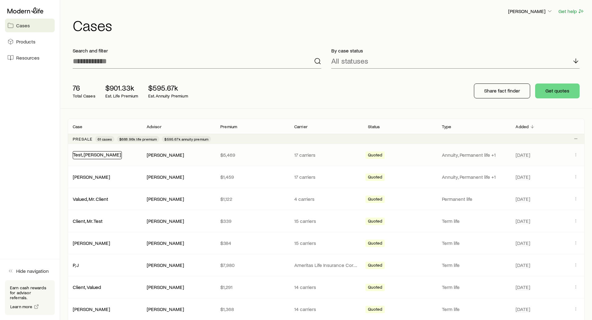
click at [79, 156] on link "Test, [PERSON_NAME]" at bounding box center [97, 155] width 48 height 6
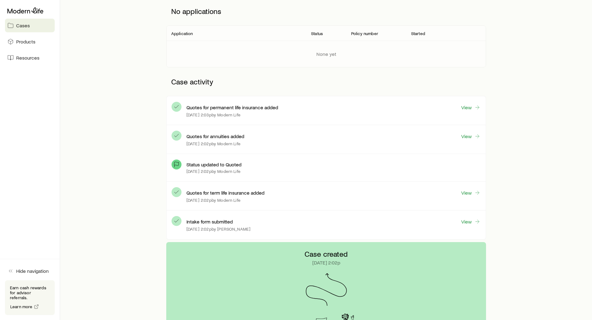
scroll to position [93, 0]
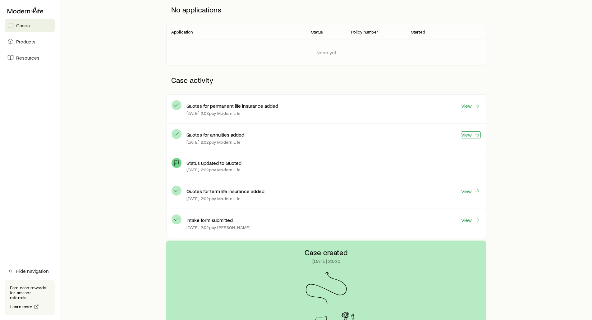
click at [469, 135] on link "View" at bounding box center [471, 134] width 20 height 7
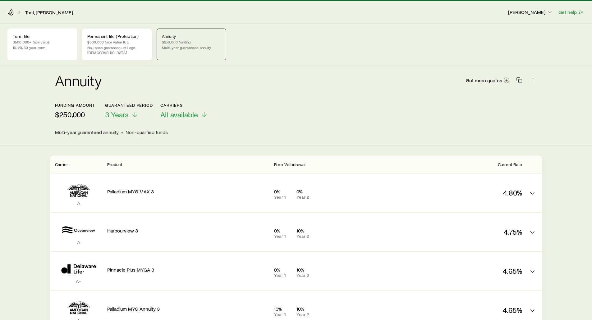
click at [119, 54] on div "Permanent life (Protection) $500,000 face value IUL No-lapse guarantee until ag…" at bounding box center [117, 45] width 70 height 32
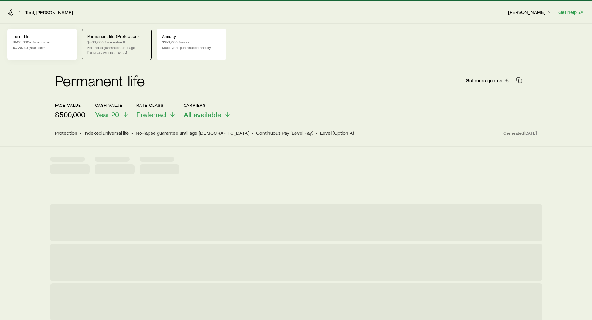
click at [51, 43] on p "$500,000+ face value" at bounding box center [42, 41] width 59 height 5
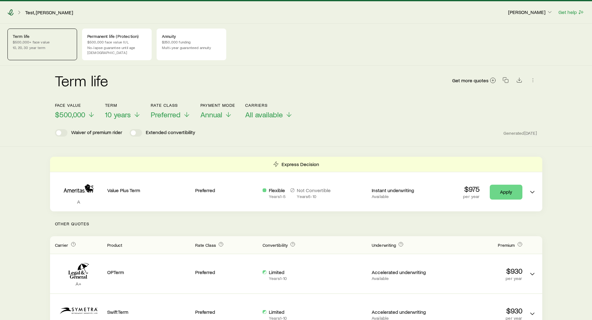
click at [10, 10] on icon at bounding box center [10, 12] width 6 height 6
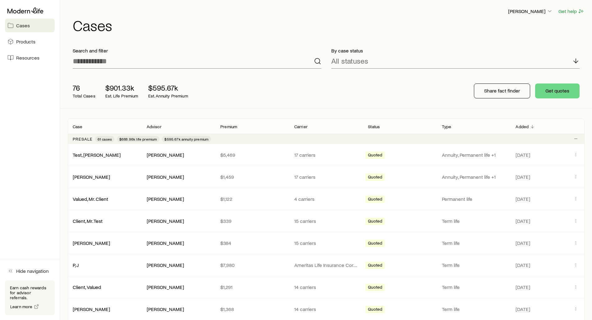
click at [301, 98] on div "76 Total Cases $901.33k Est. Life Premium $595.67k Est. Annuity Premium Share f…" at bounding box center [326, 91] width 517 height 35
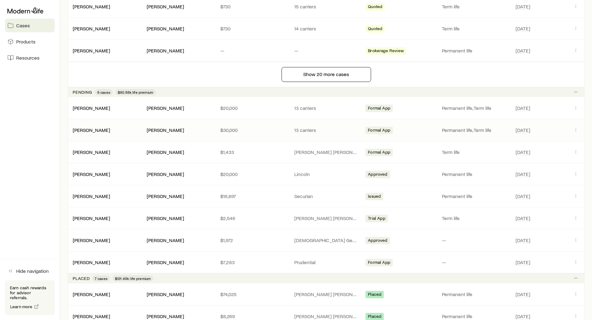
scroll to position [528, 0]
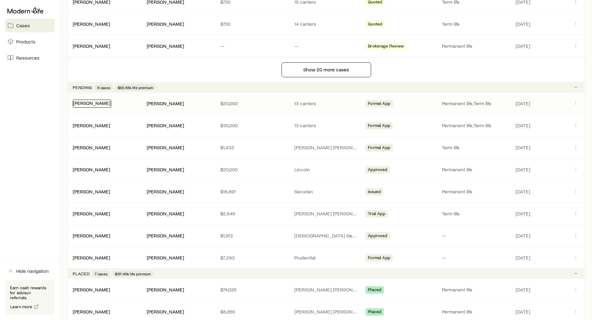
click at [90, 105] on link "[PERSON_NAME]" at bounding box center [91, 103] width 37 height 6
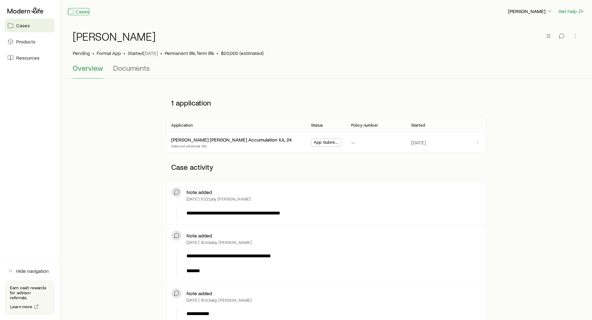
click at [83, 12] on link "Cases" at bounding box center [79, 11] width 22 height 7
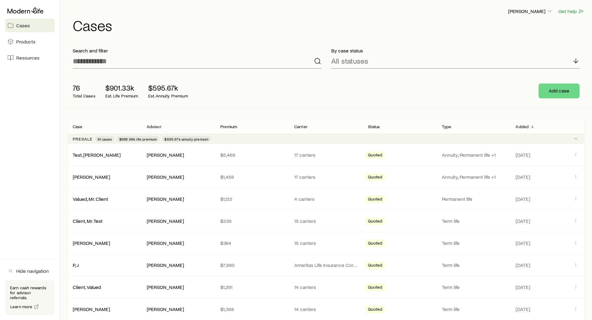
click at [268, 94] on div "76 Total Cases $901.33k Est. Life Premium $595.67k Est. Annuity Premium Add case" at bounding box center [326, 91] width 517 height 35
click at [24, 40] on span "Products" at bounding box center [25, 42] width 19 height 6
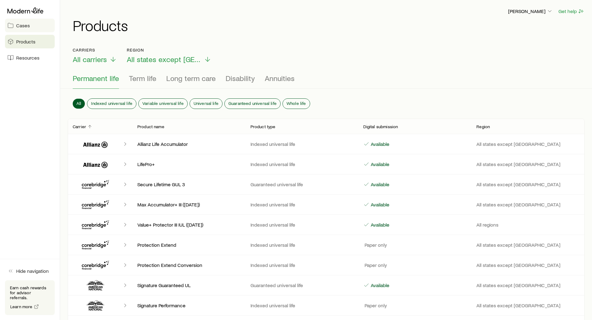
click at [19, 25] on span "Cases" at bounding box center [23, 25] width 14 height 6
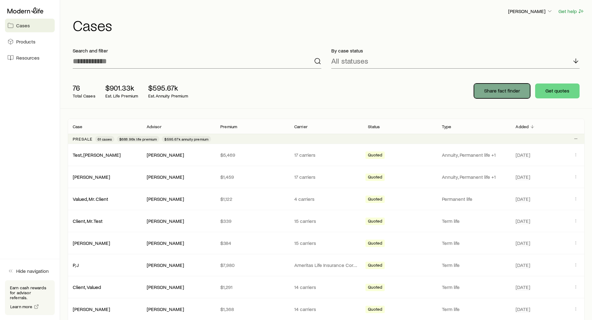
click at [495, 92] on p "Share fact finder" at bounding box center [502, 91] width 36 height 6
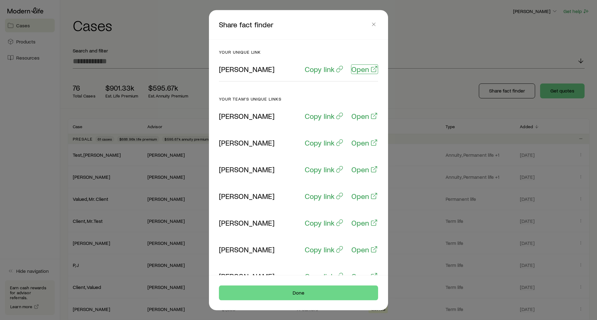
click at [363, 70] on p "Open" at bounding box center [360, 69] width 18 height 9
click at [325, 70] on p "Copy link" at bounding box center [319, 69] width 30 height 9
click at [378, 24] on header "Share fact finder" at bounding box center [298, 24] width 179 height 29
click at [374, 23] on icon "button" at bounding box center [373, 24] width 6 height 6
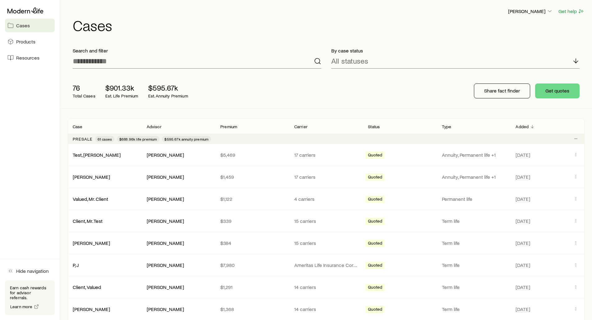
click at [221, 86] on div "76 Total Cases $901.33k Est. Life Premium $595.67k Est. Annuity Premium" at bounding box center [167, 91] width 199 height 25
click at [43, 99] on aside "Cases Products Resources Hide navigation Earn cash rewards for advisor referral…" at bounding box center [30, 160] width 60 height 320
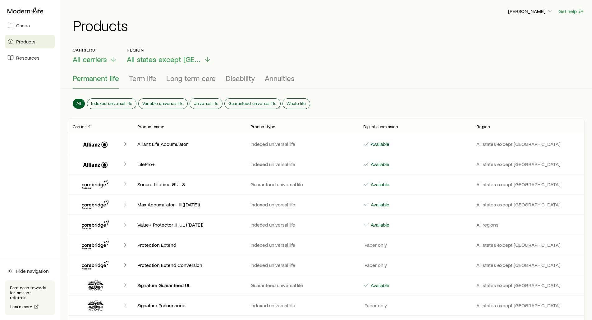
click at [529, 7] on div "Michael Arner Get help Products" at bounding box center [326, 20] width 517 height 40
click at [528, 10] on p "[PERSON_NAME]" at bounding box center [530, 11] width 45 height 6
click at [496, 76] on span "Sign out" at bounding box center [500, 75] width 17 height 6
